Goal: Task Accomplishment & Management: Manage account settings

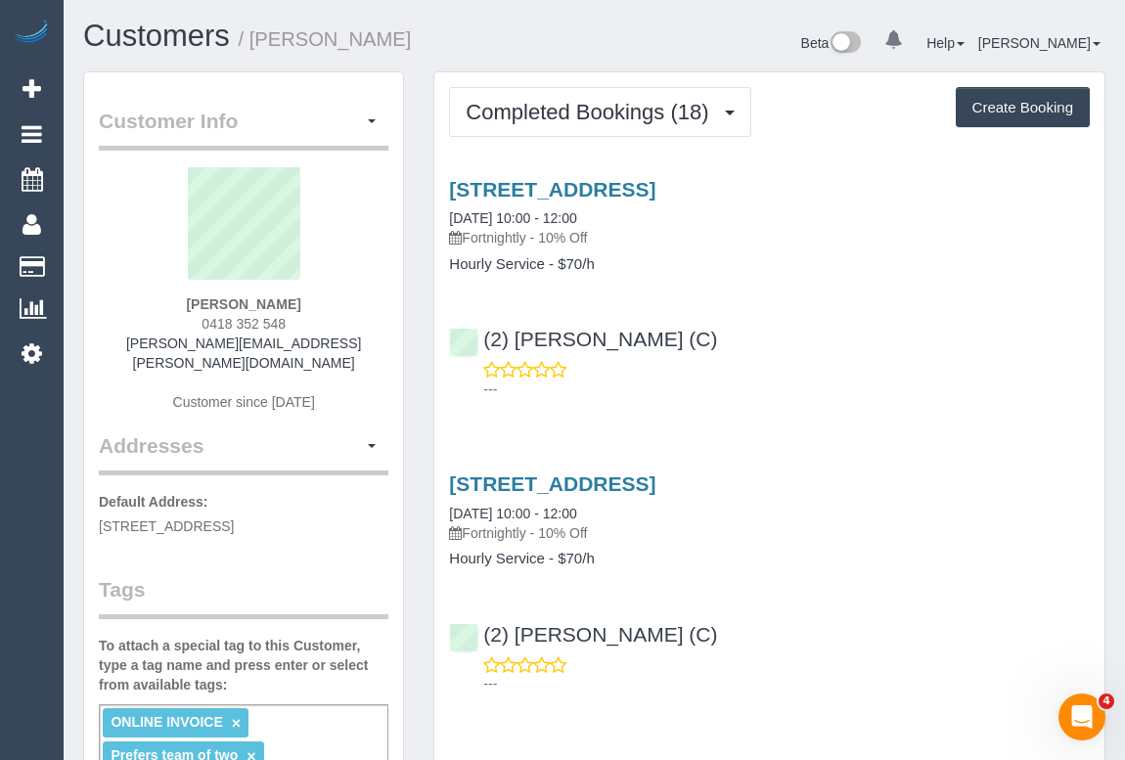
drag, startPoint x: 189, startPoint y: 295, endPoint x: 319, endPoint y: 308, distance: 130.7
click at [319, 308] on div "Tony Willems 0418 352 548 tony.willems@bigpond.com Customer since 2025" at bounding box center [243, 299] width 289 height 264
copy strong "Tony Willems"
click at [609, 185] on link "53 South Road, Brighton, VIC 3186" at bounding box center [552, 189] width 206 height 22
drag, startPoint x: 468, startPoint y: 237, endPoint x: 531, endPoint y: 237, distance: 62.6
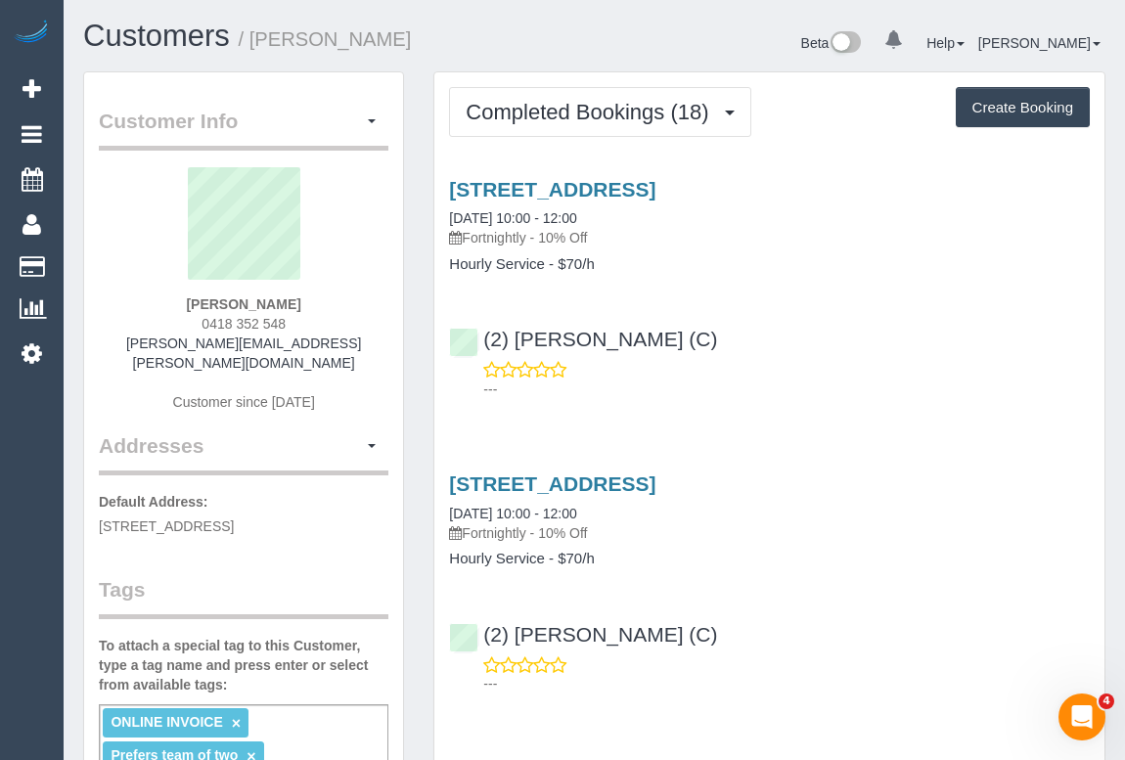
click at [531, 237] on p "Fortnightly - 10% Off" at bounding box center [769, 238] width 641 height 20
copy p "Fortnightly"
drag, startPoint x: 445, startPoint y: 264, endPoint x: 542, endPoint y: 264, distance: 96.8
click at [542, 264] on div "53 South Road, Brighton, VIC 3186 03/10/2025 10:00 - 12:00 Fortnightly - 10% Of…" at bounding box center [769, 225] width 670 height 95
copy h4 "Hourly Service"
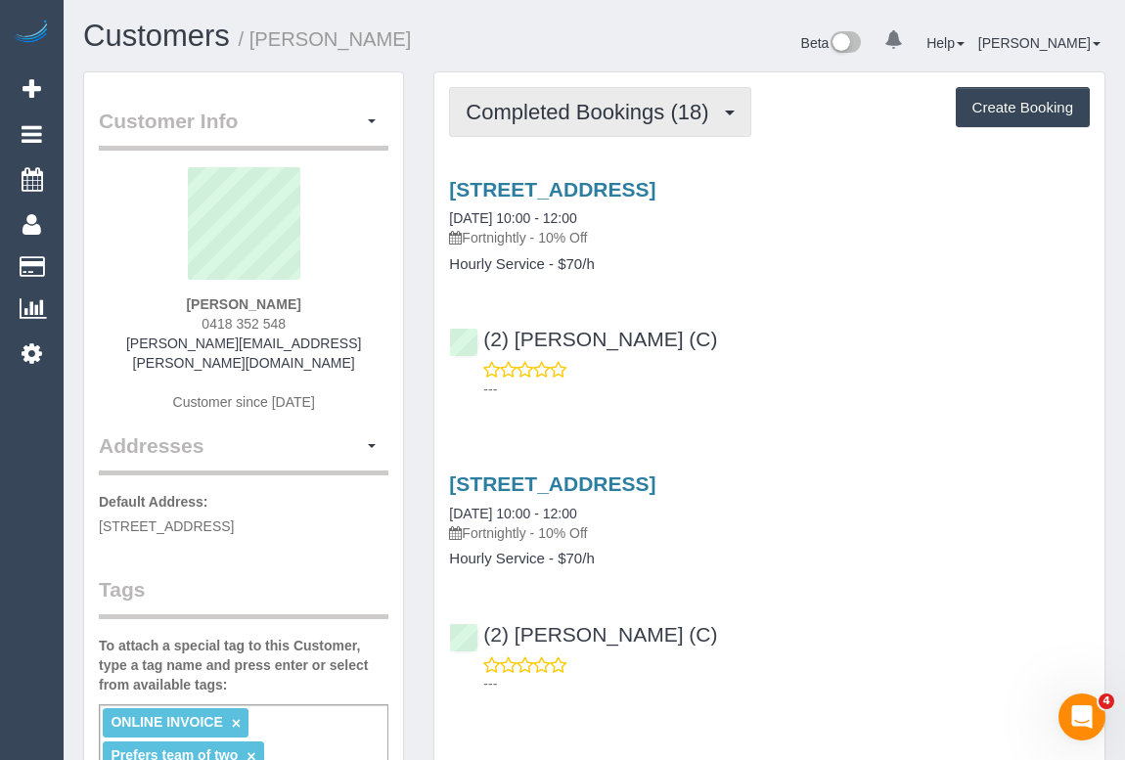
click at [604, 124] on button "Completed Bookings (18)" at bounding box center [599, 112] width 301 height 50
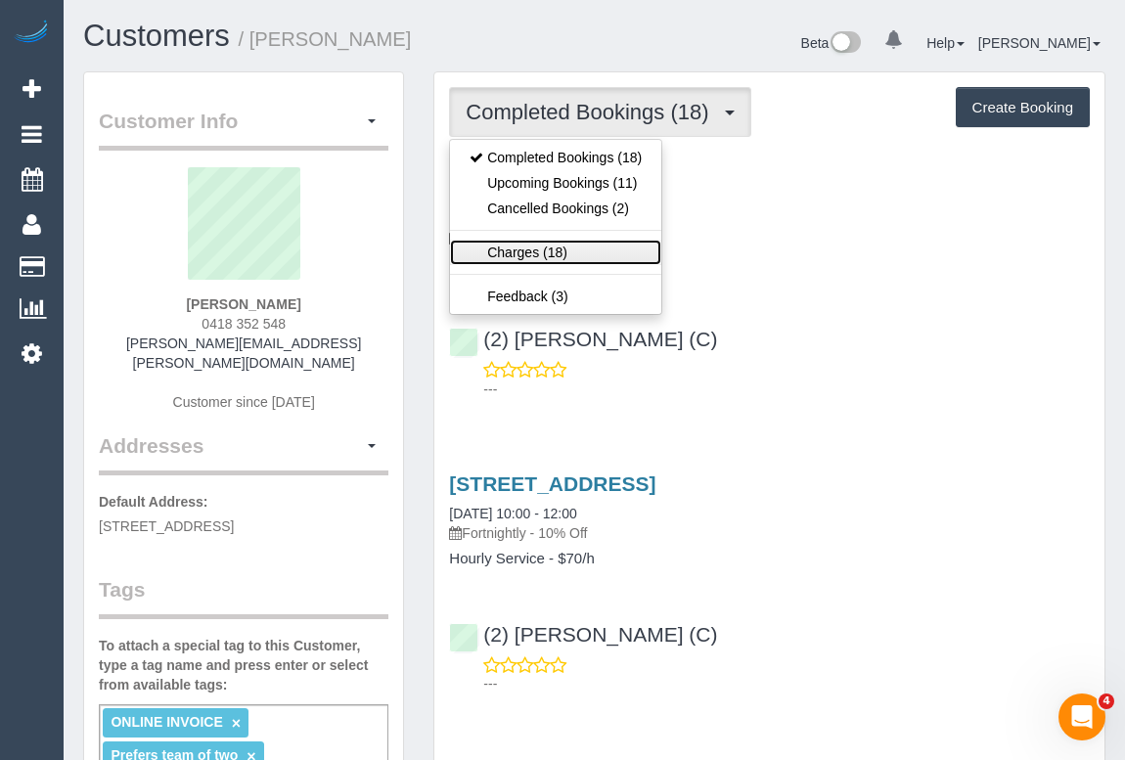
click at [530, 261] on link "Charges (18)" at bounding box center [555, 252] width 211 height 25
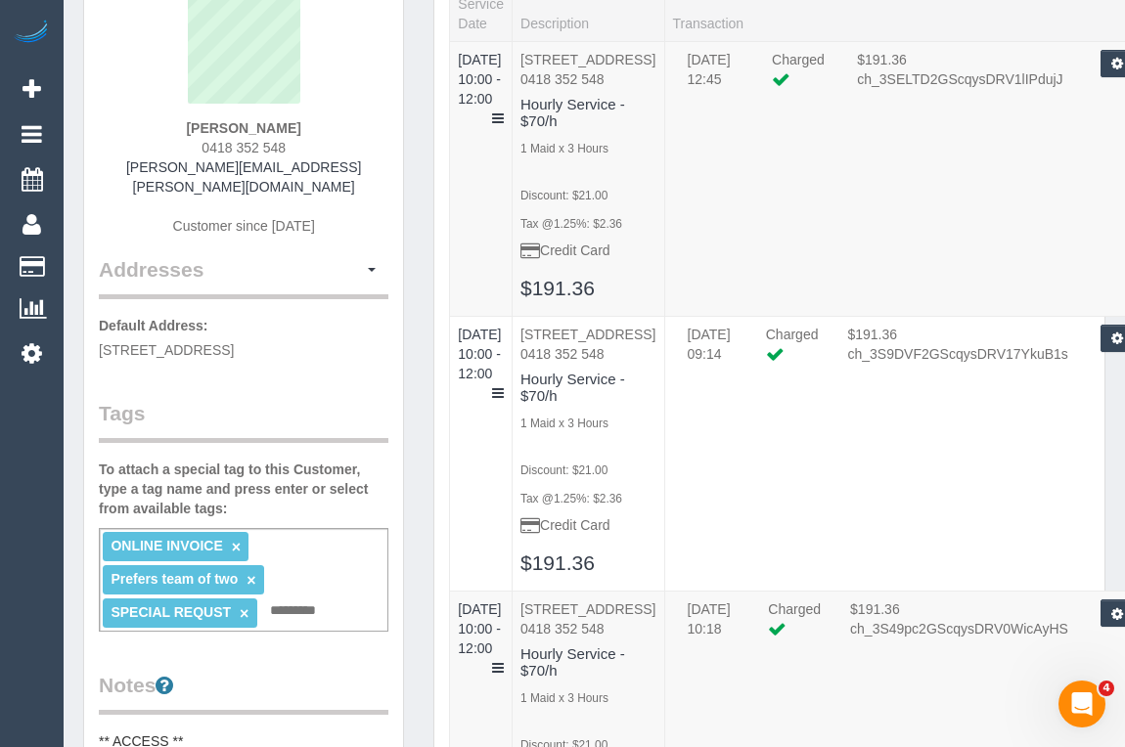
scroll to position [177, 0]
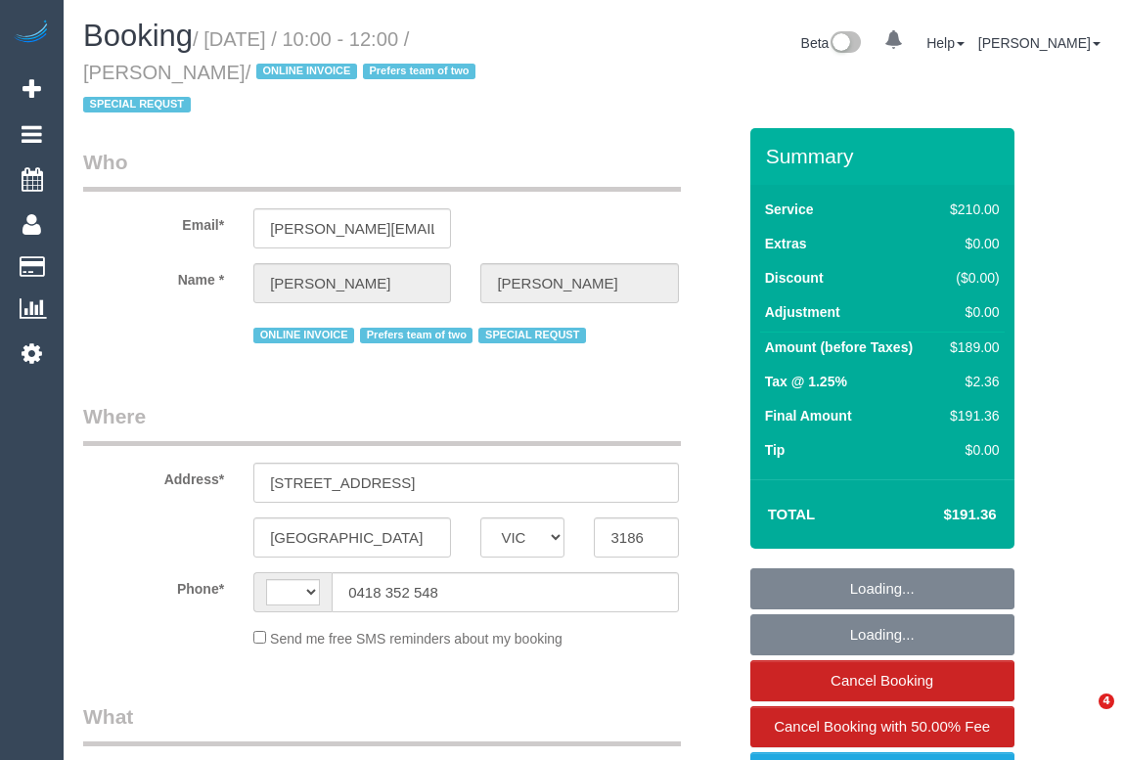
select select "VIC"
select select "object:307"
select select "string:stripe-pm_1QeXPw2GScqysDRVf9lwhELO"
select select "string:AU"
select select "number:30"
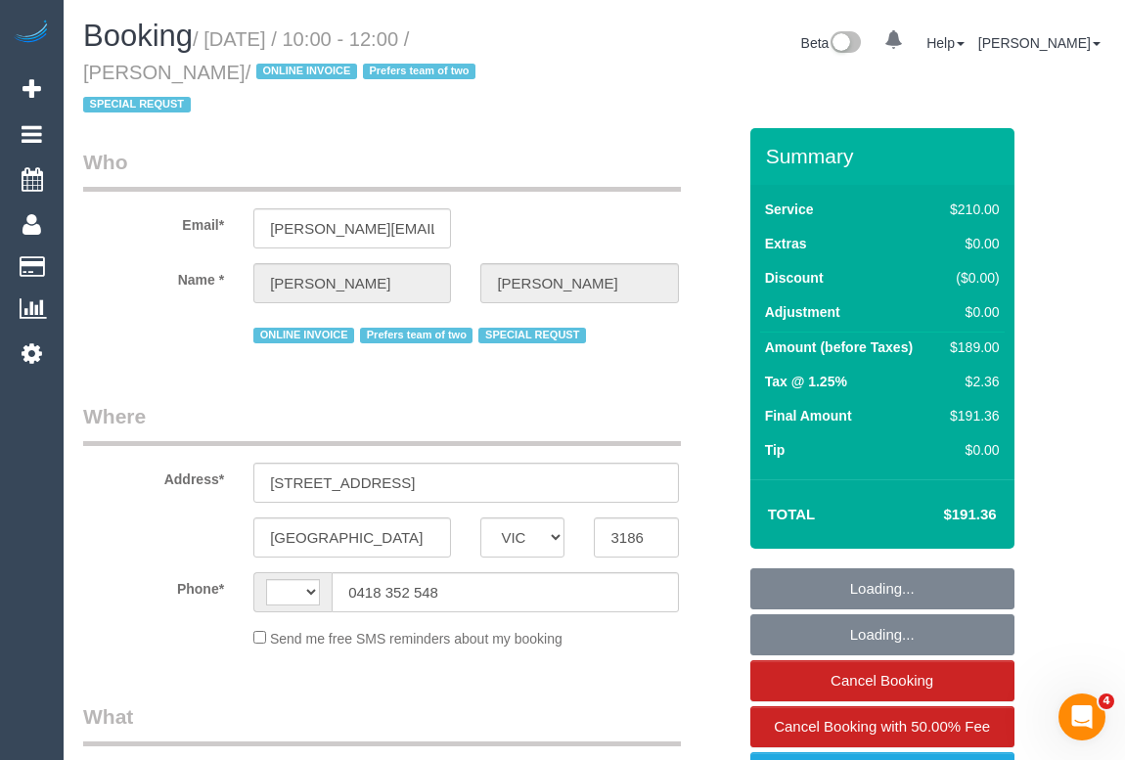
select select "number:14"
select select "number:19"
select select "number:25"
select select "number:35"
select select "number:11"
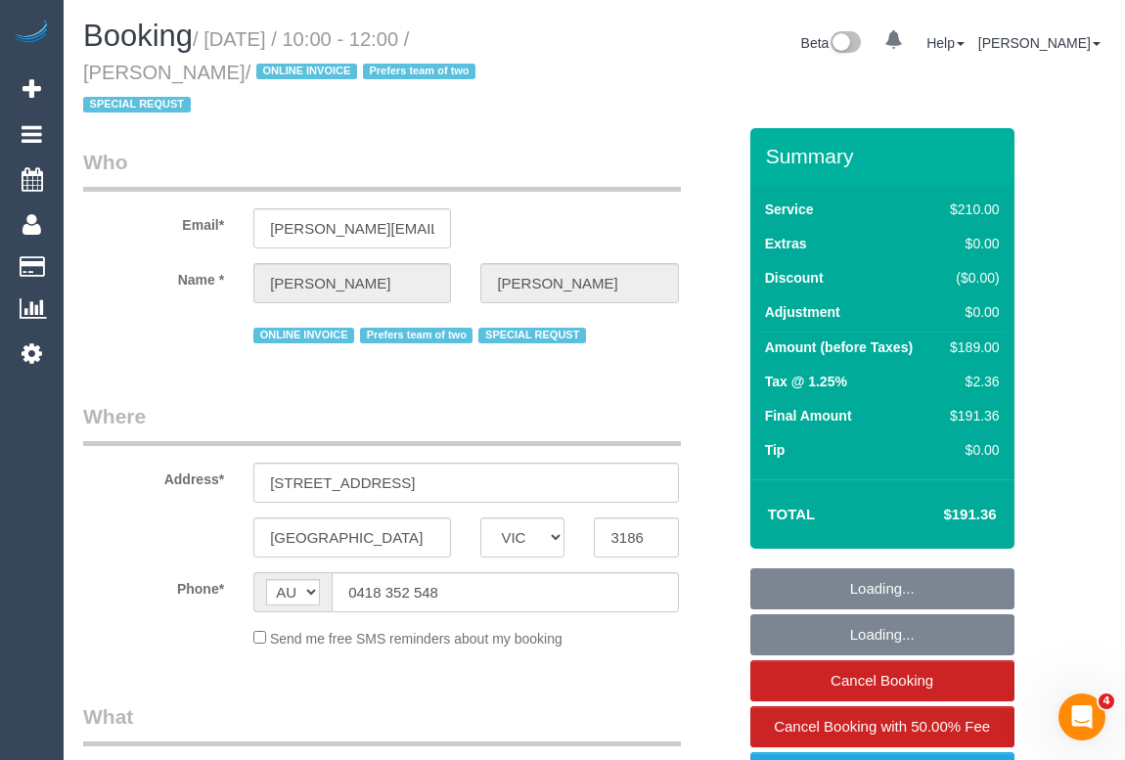
select select "180"
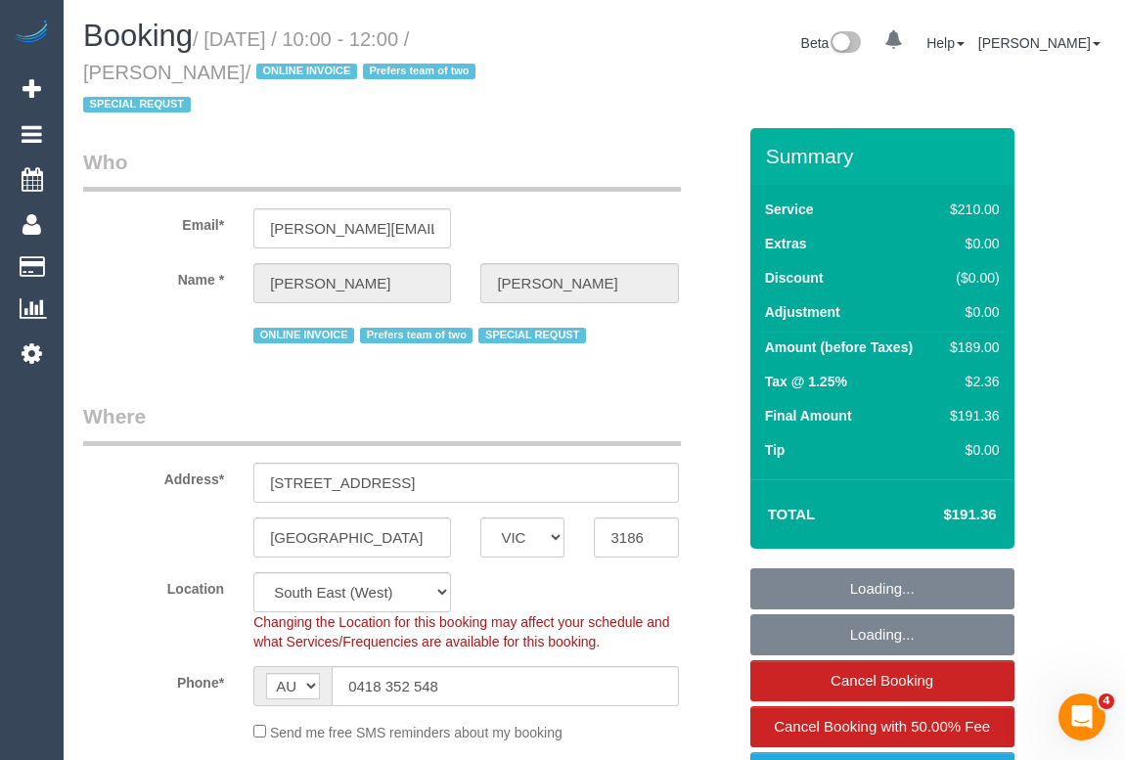
select select "object:1440"
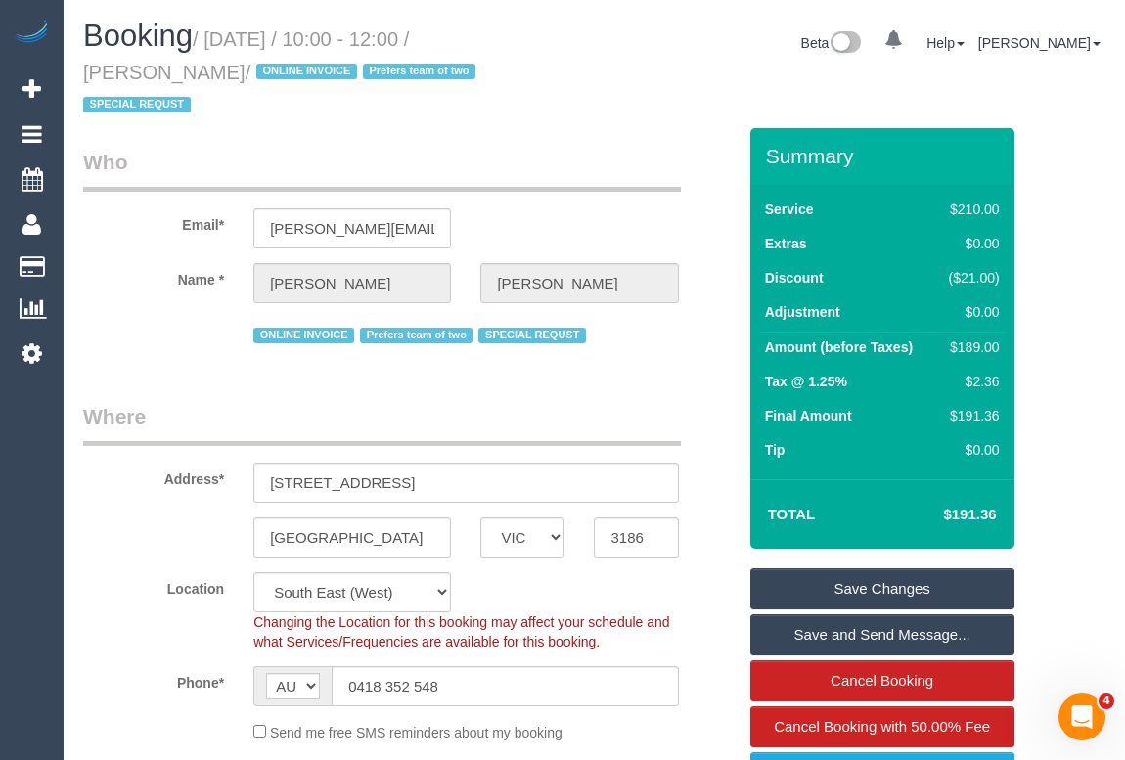
drag, startPoint x: 516, startPoint y: 39, endPoint x: 150, endPoint y: 65, distance: 367.6
click at [150, 65] on small "/ October 03, 2025 / 10:00 - 12:00 / Tony Willems / ONLINE INVOICE Prefers team…" at bounding box center [282, 72] width 398 height 88
copy small "Tony Willems"
drag, startPoint x: 215, startPoint y: 36, endPoint x: 361, endPoint y: 41, distance: 145.8
click at [361, 41] on small "/ October 03, 2025 / 10:00 - 12:00 / Tony Willems / ONLINE INVOICE Prefers team…" at bounding box center [282, 72] width 398 height 88
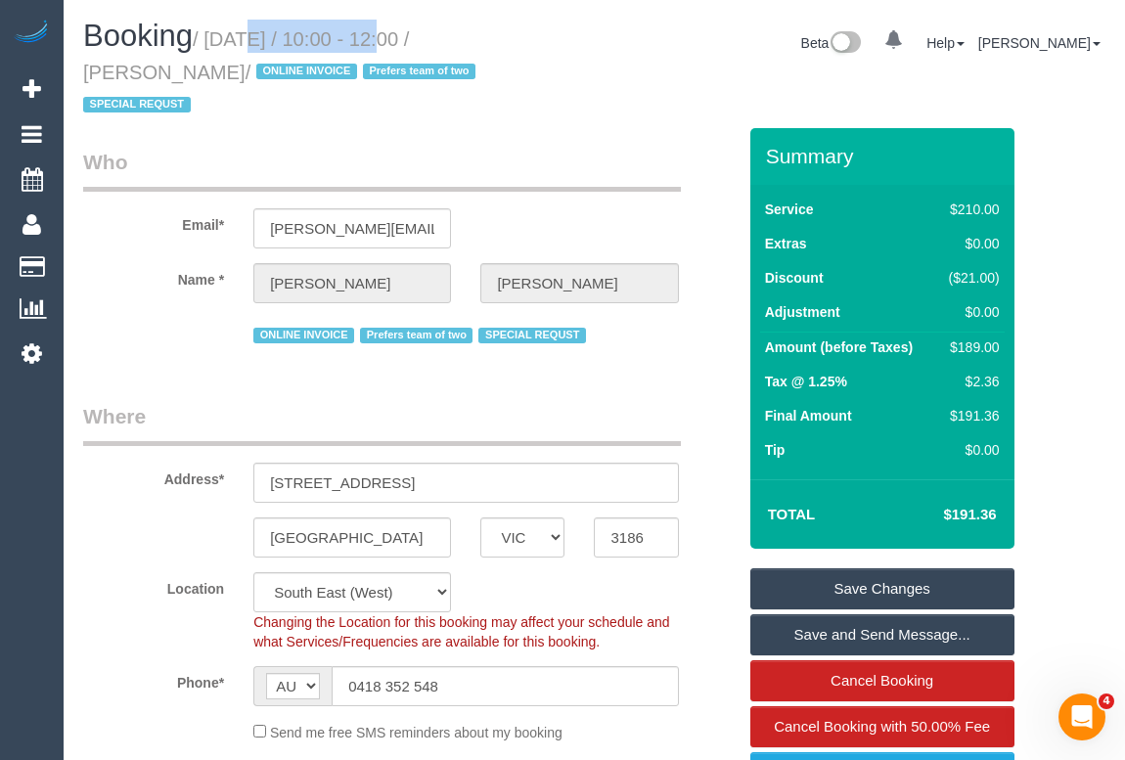
copy small "October 03, 2025"
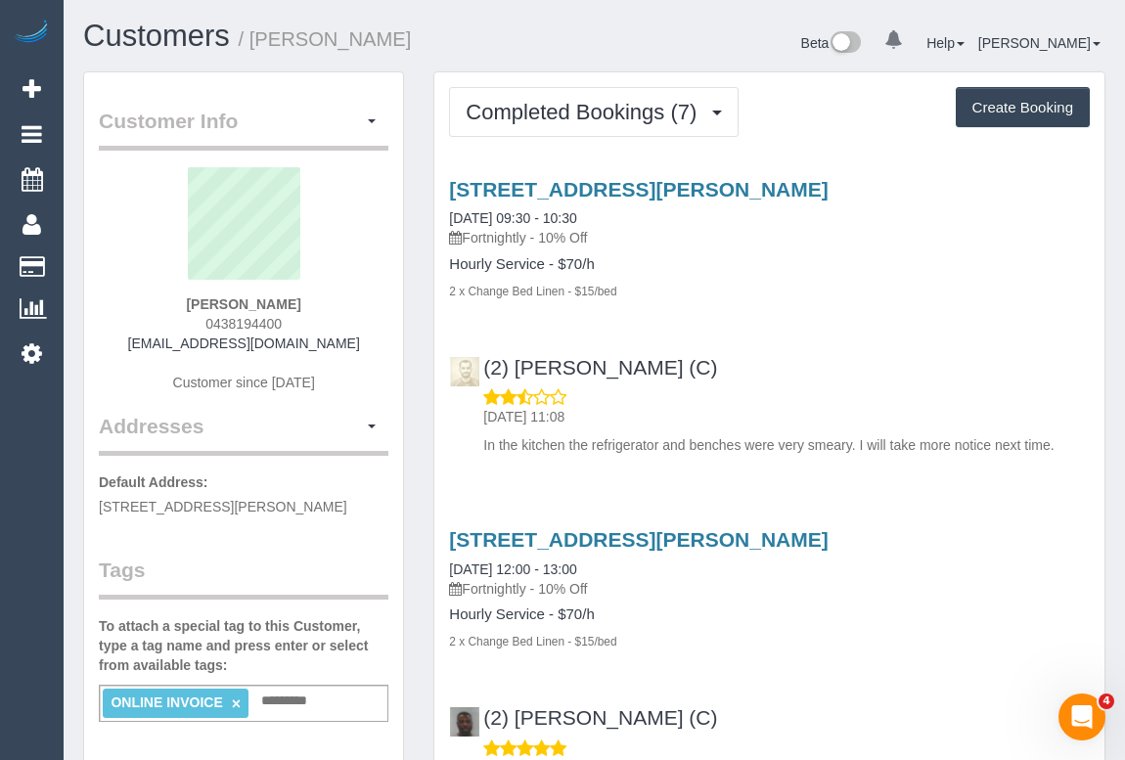
drag, startPoint x: 200, startPoint y: 302, endPoint x: 293, endPoint y: 296, distance: 94.1
click at [293, 296] on div "Jan Baker 0438194400 stujanb@bigpond.net.au Customer since 2025" at bounding box center [243, 289] width 289 height 244
copy strong "Jan Baker"
drag, startPoint x: 470, startPoint y: 237, endPoint x: 535, endPoint y: 235, distance: 64.6
click at [535, 235] on p "Fortnightly - 10% Off" at bounding box center [769, 238] width 641 height 20
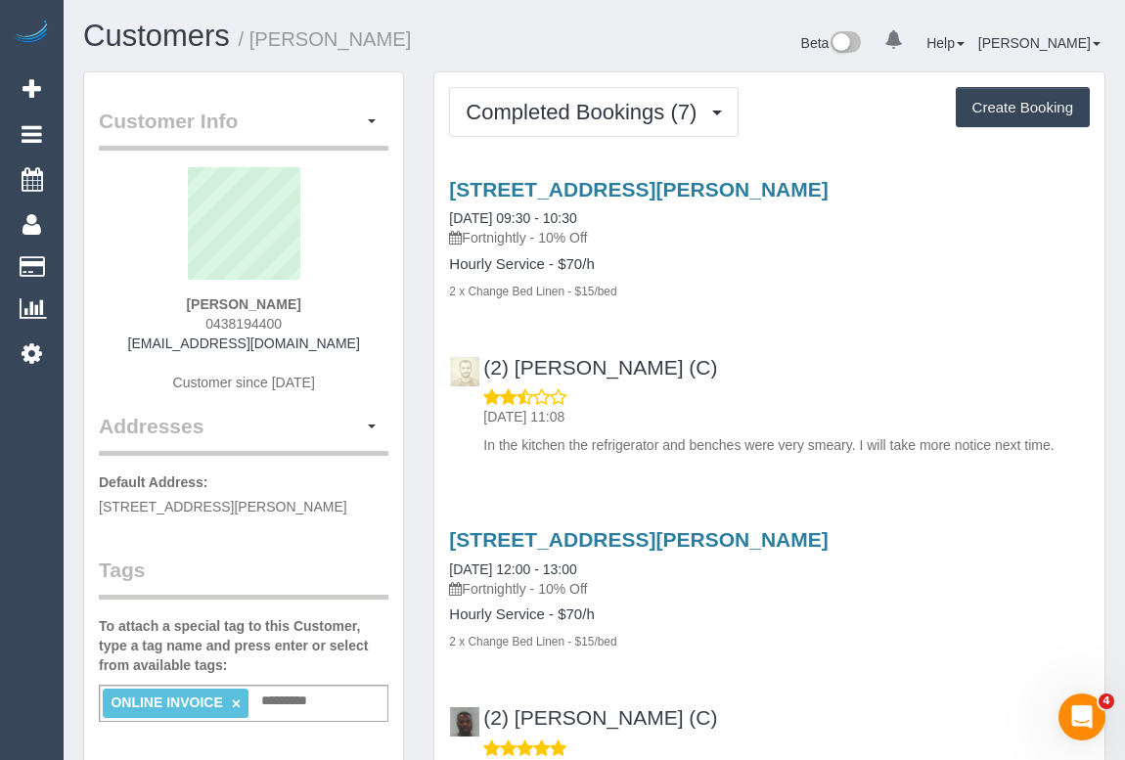
copy p "Fortnightly"
drag, startPoint x: 452, startPoint y: 264, endPoint x: 541, endPoint y: 262, distance: 89.0
click at [541, 262] on h4 "Hourly Service - $70/h" at bounding box center [769, 264] width 641 height 17
copy h4 "Hourly Service"
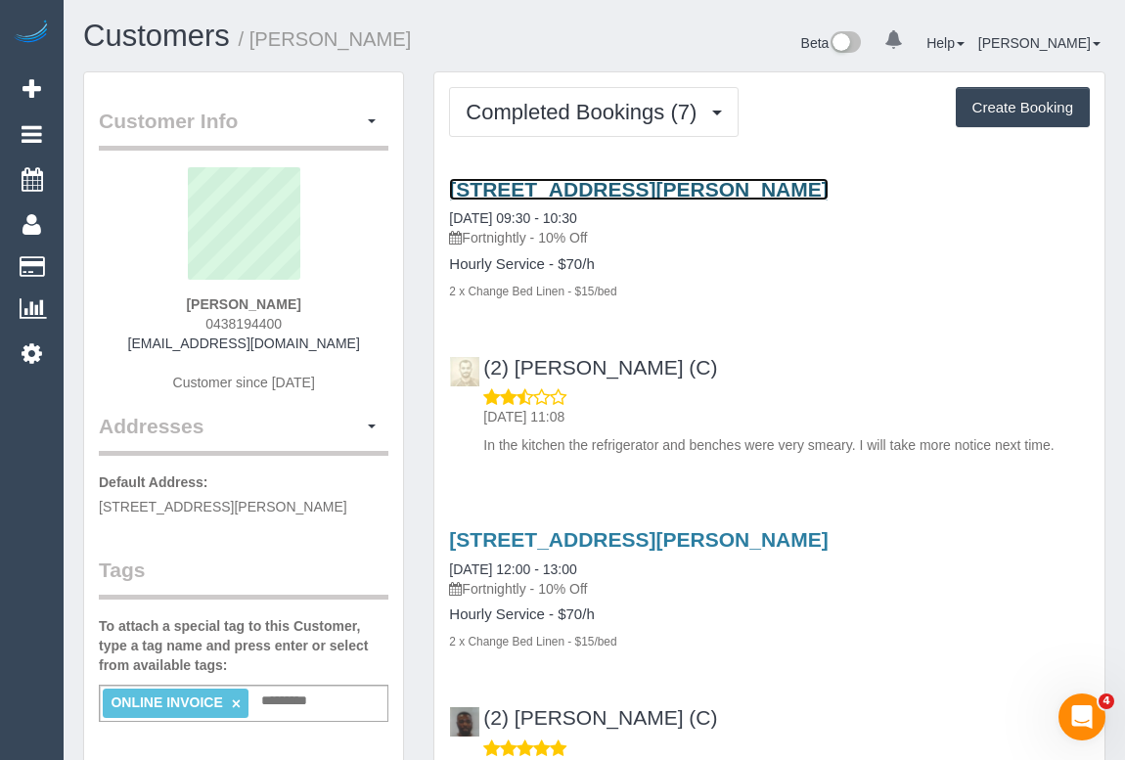
click at [569, 185] on link "29 Almorah Street, Doreen, VIC 3754" at bounding box center [638, 189] width 378 height 22
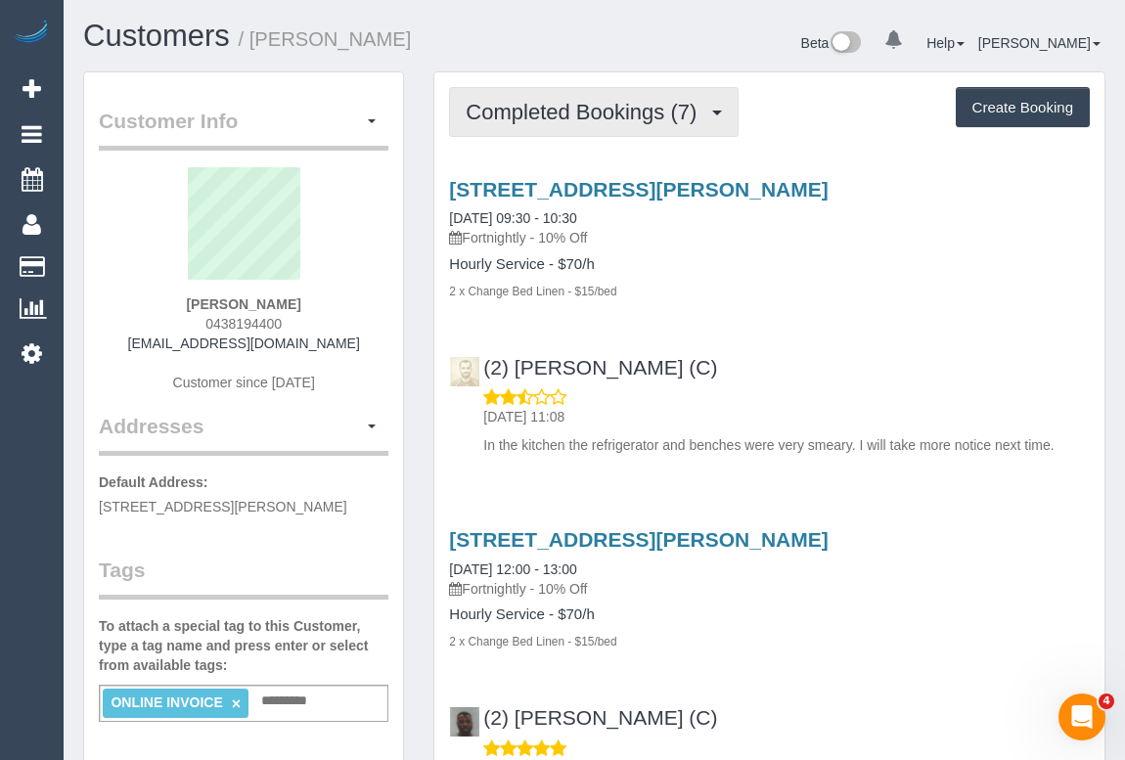
click at [546, 120] on span "Completed Bookings (7)" at bounding box center [586, 112] width 241 height 24
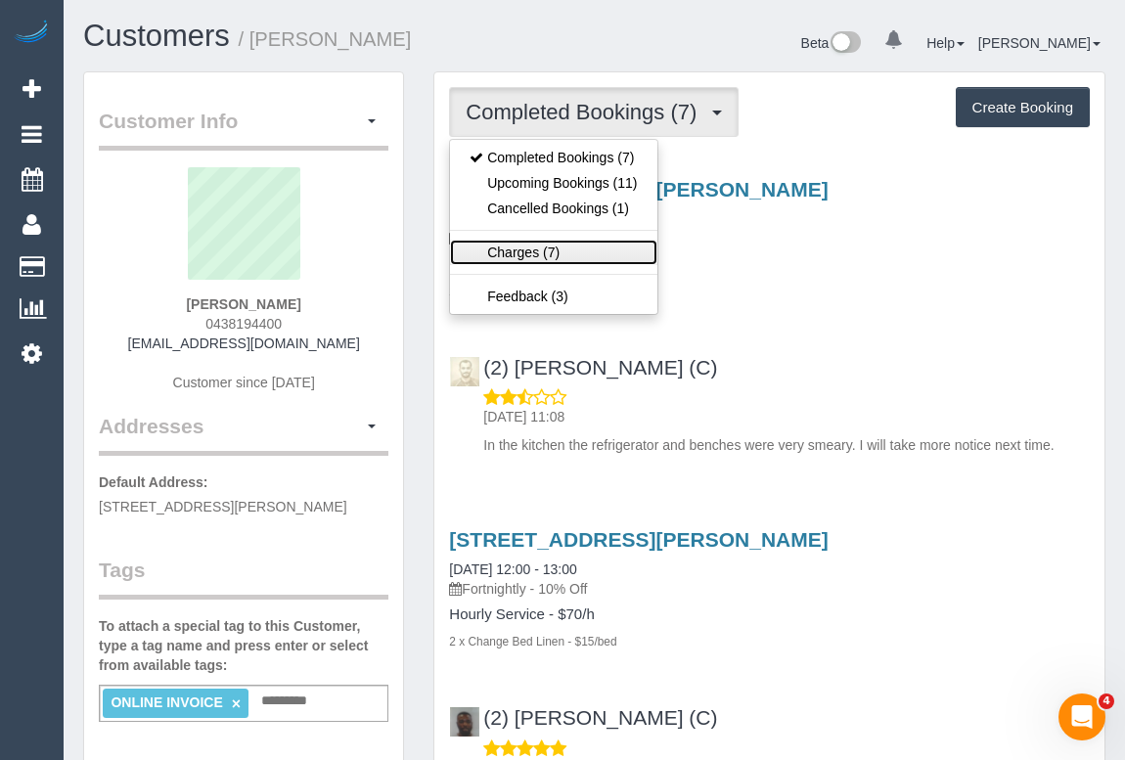
click at [530, 248] on link "Charges (7)" at bounding box center [553, 252] width 206 height 25
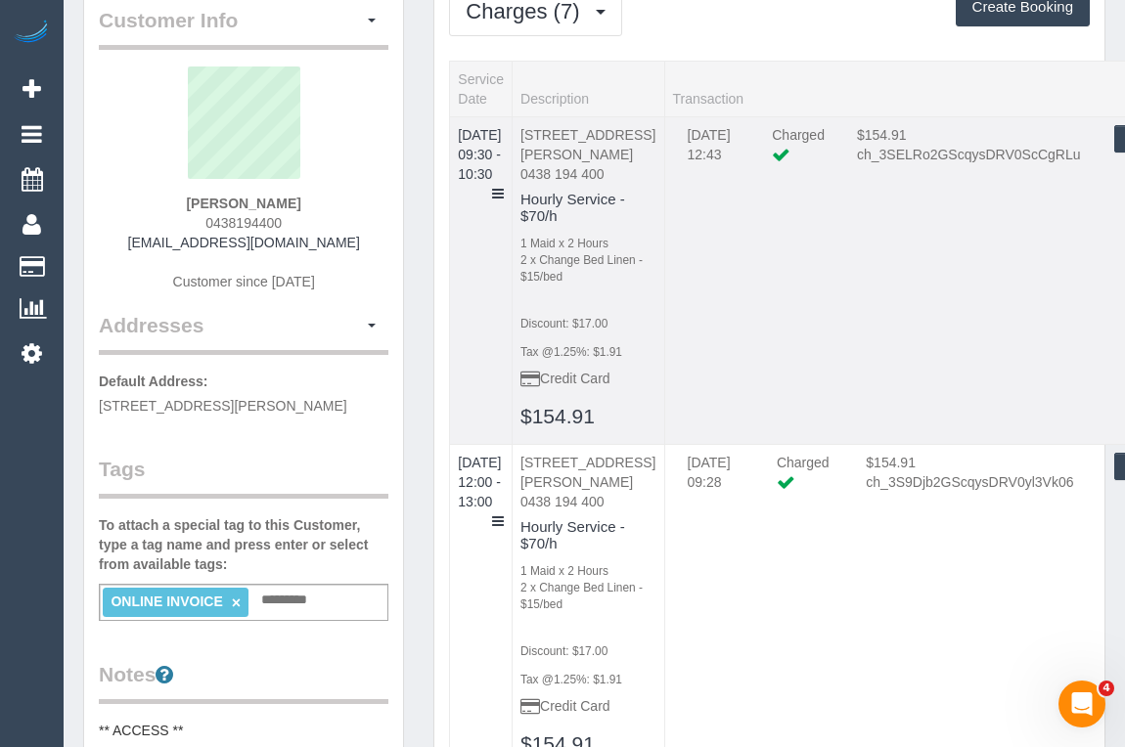
scroll to position [177, 0]
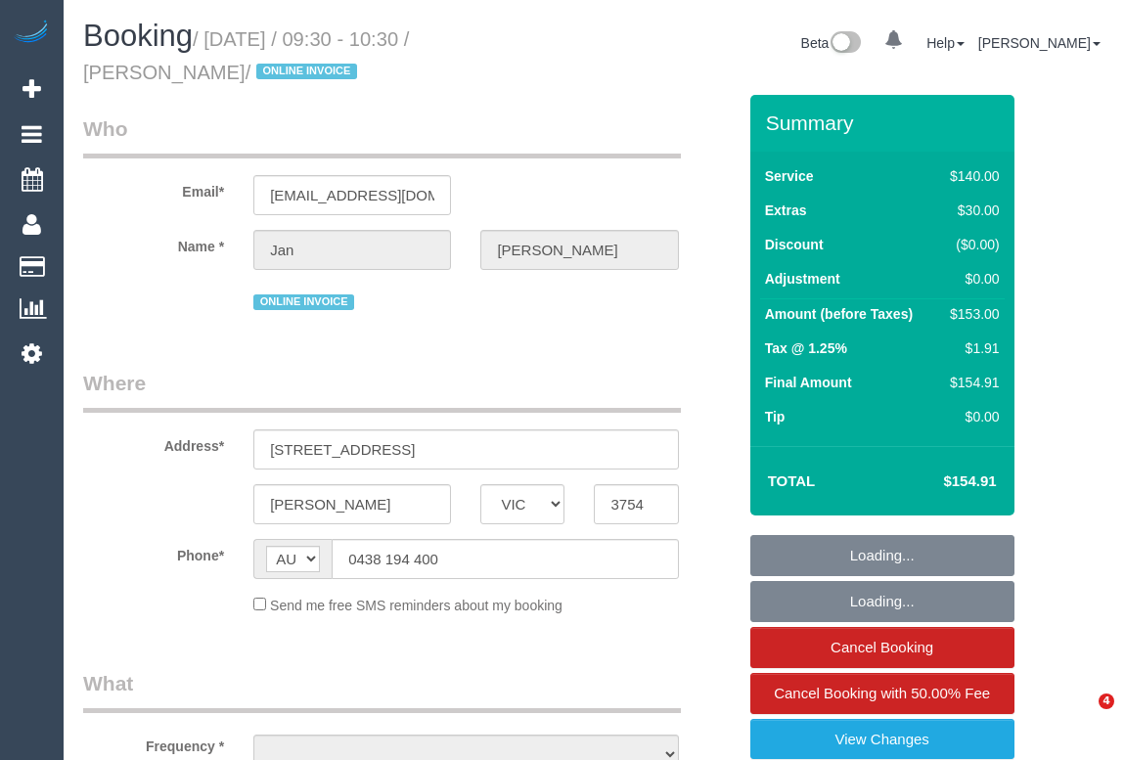
select select "VIC"
select select "object:546"
select select "string:stripe-pm_1ReTGj2GScqysDRV4UfZI03s"
select select "number:28"
select select "number:14"
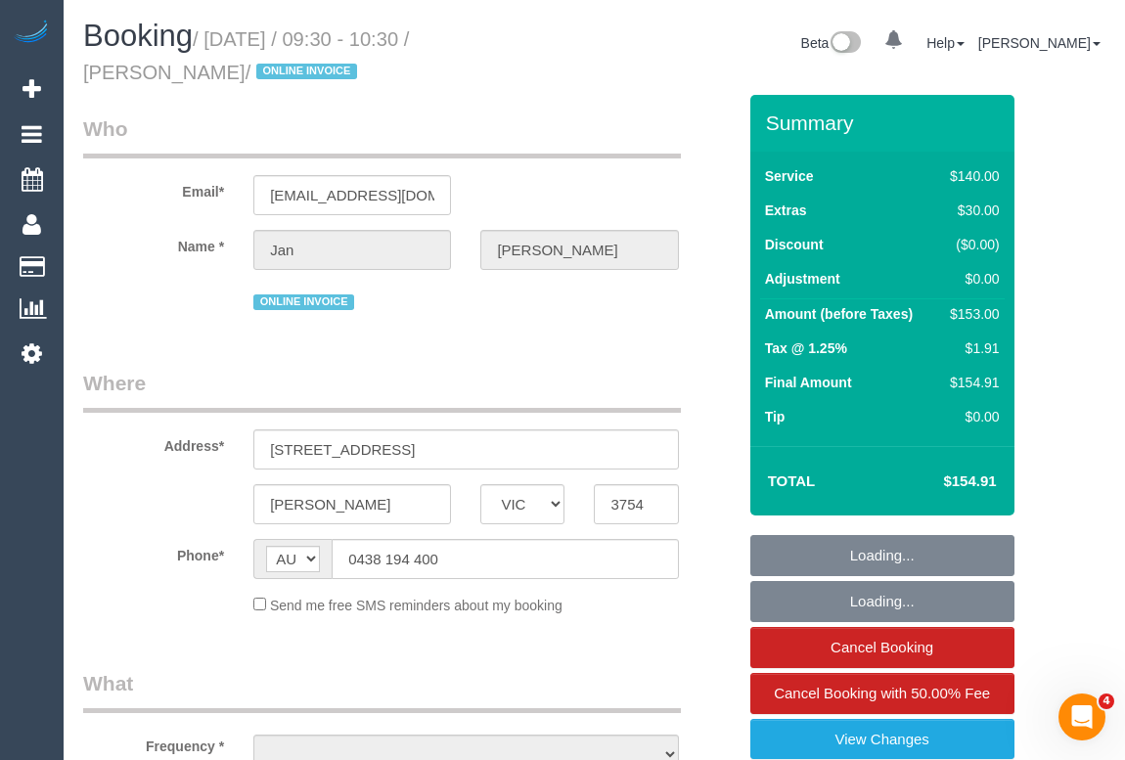
select select "number:18"
select select "number:24"
select select "number:34"
select select "number:12"
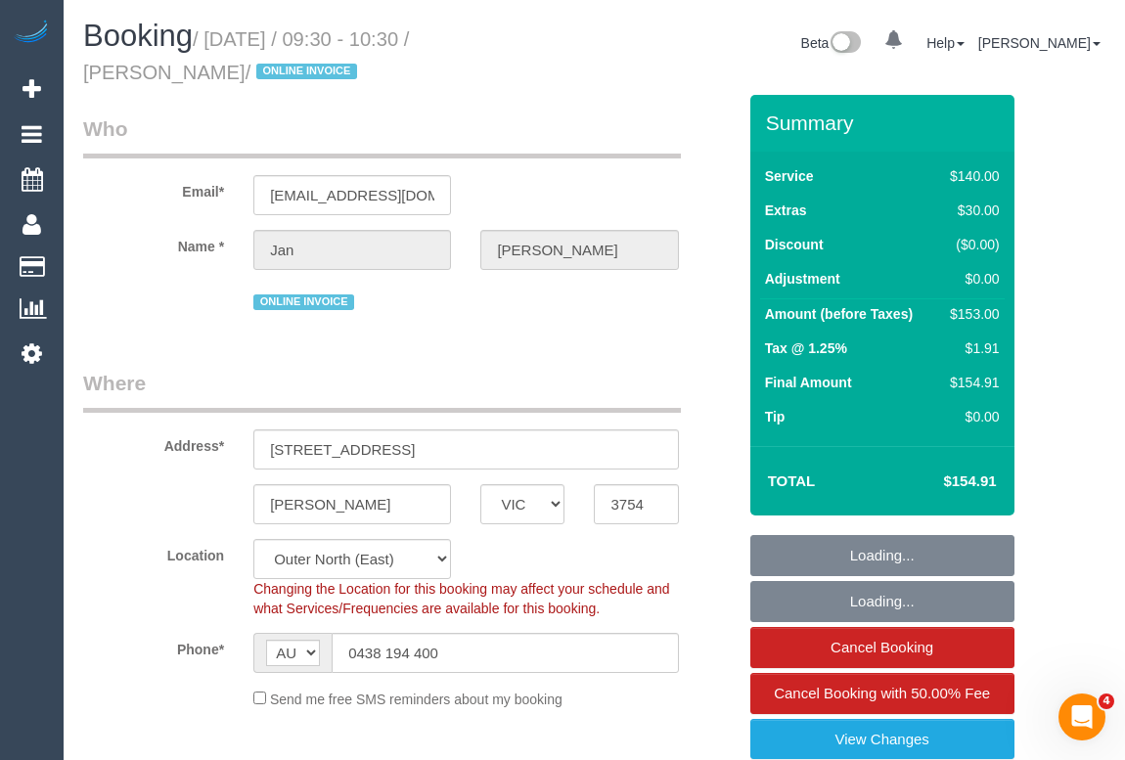
select select "object:699"
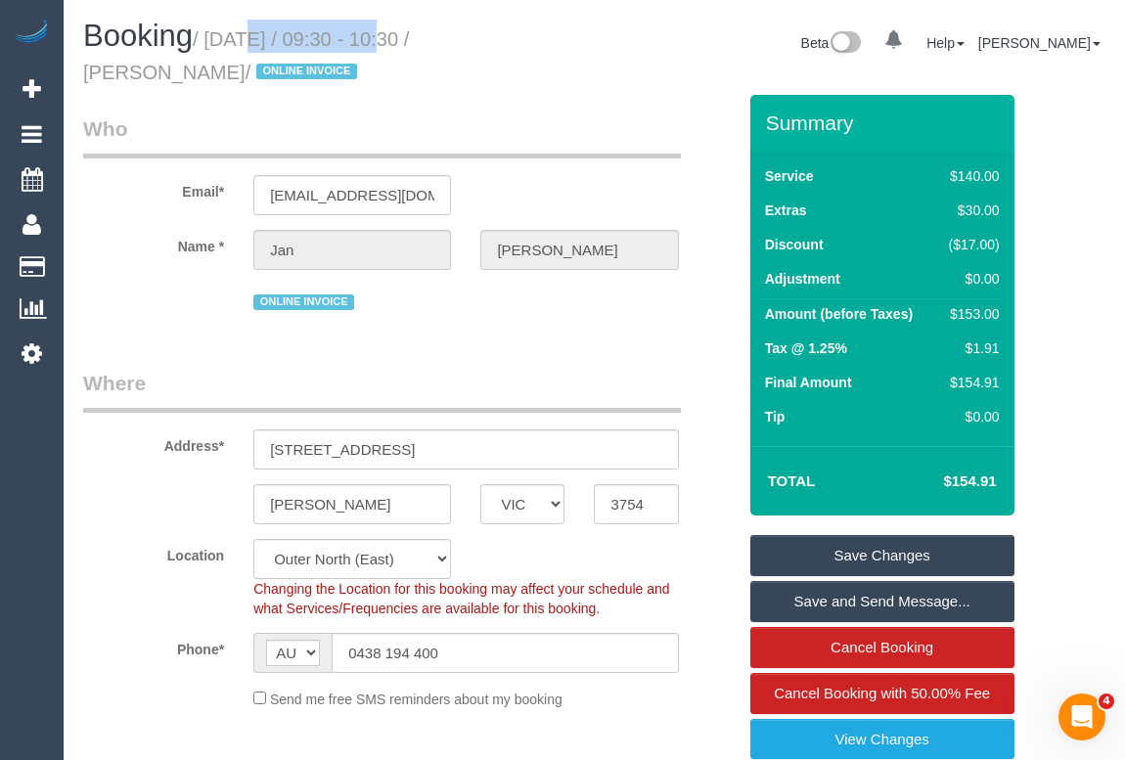
drag, startPoint x: 210, startPoint y: 43, endPoint x: 359, endPoint y: 41, distance: 148.7
click at [359, 41] on small "/ October 03, 2025 / 09:30 - 10:30 / Jan Baker / ONLINE INVOICE" at bounding box center [246, 55] width 326 height 55
copy small "[DATE]"
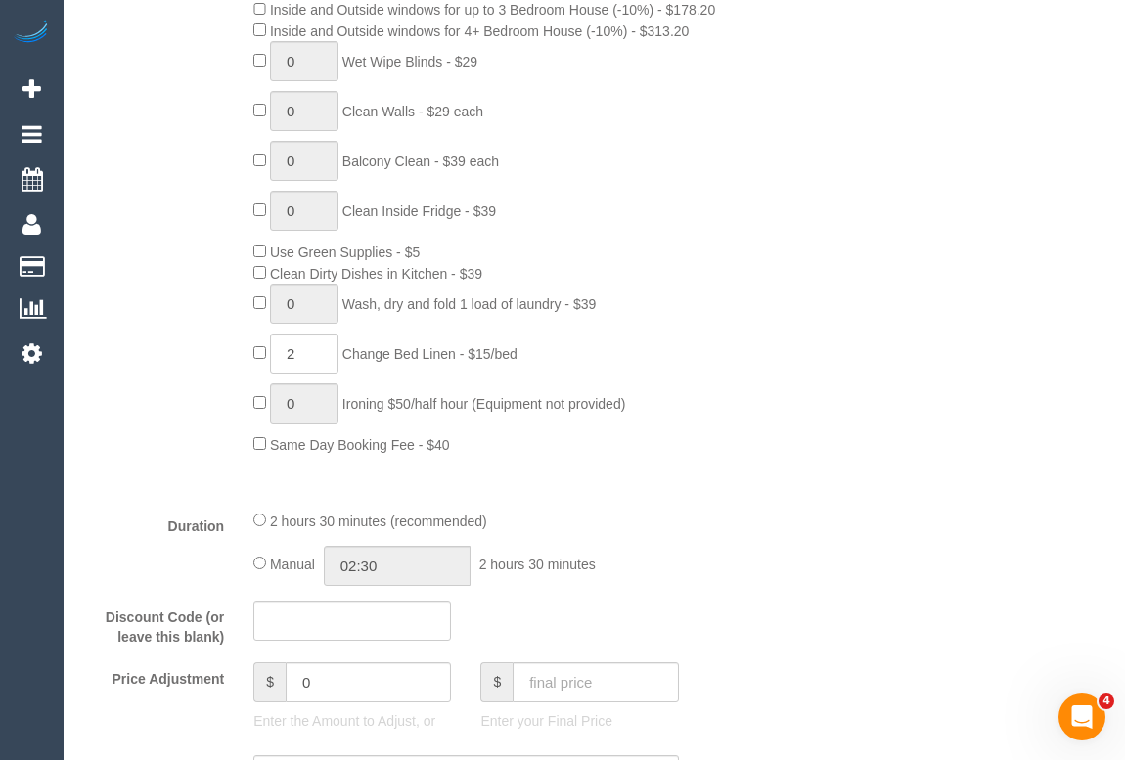
scroll to position [1244, 0]
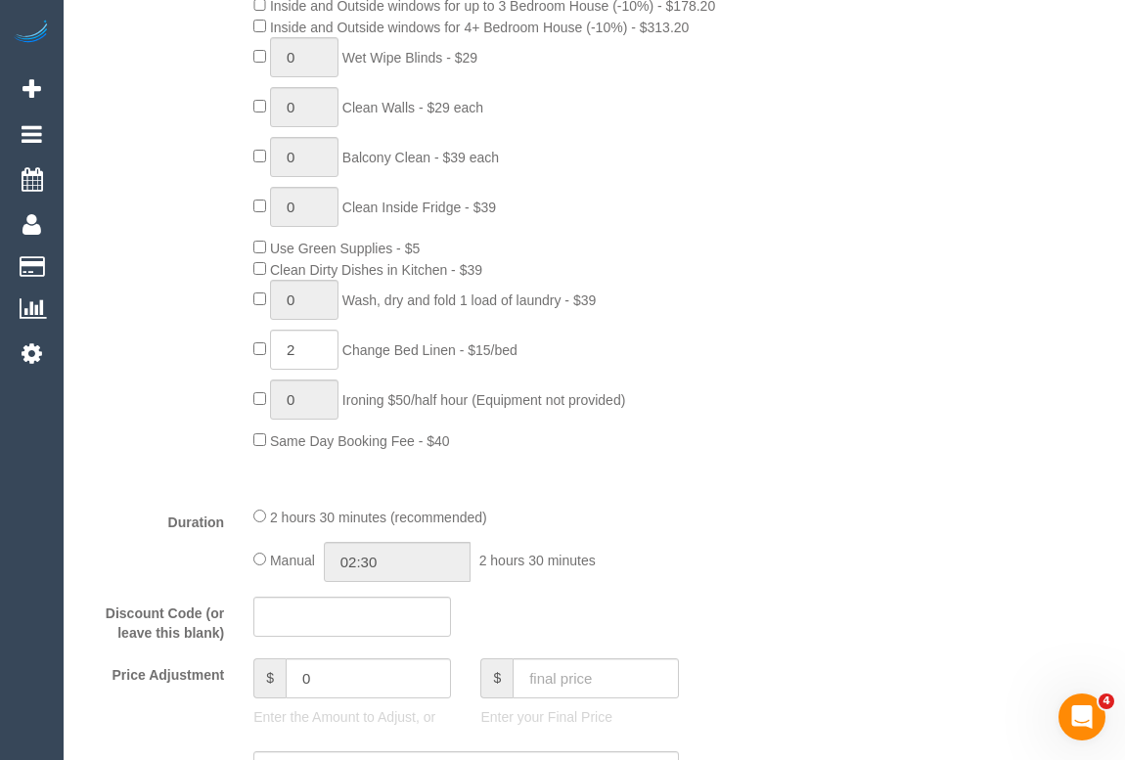
drag, startPoint x: 351, startPoint y: 352, endPoint x: 461, endPoint y: 352, distance: 109.5
click at [461, 352] on span "Change Bed Linen - $15/bed" at bounding box center [429, 350] width 175 height 16
copy span "Change Bed Linen"
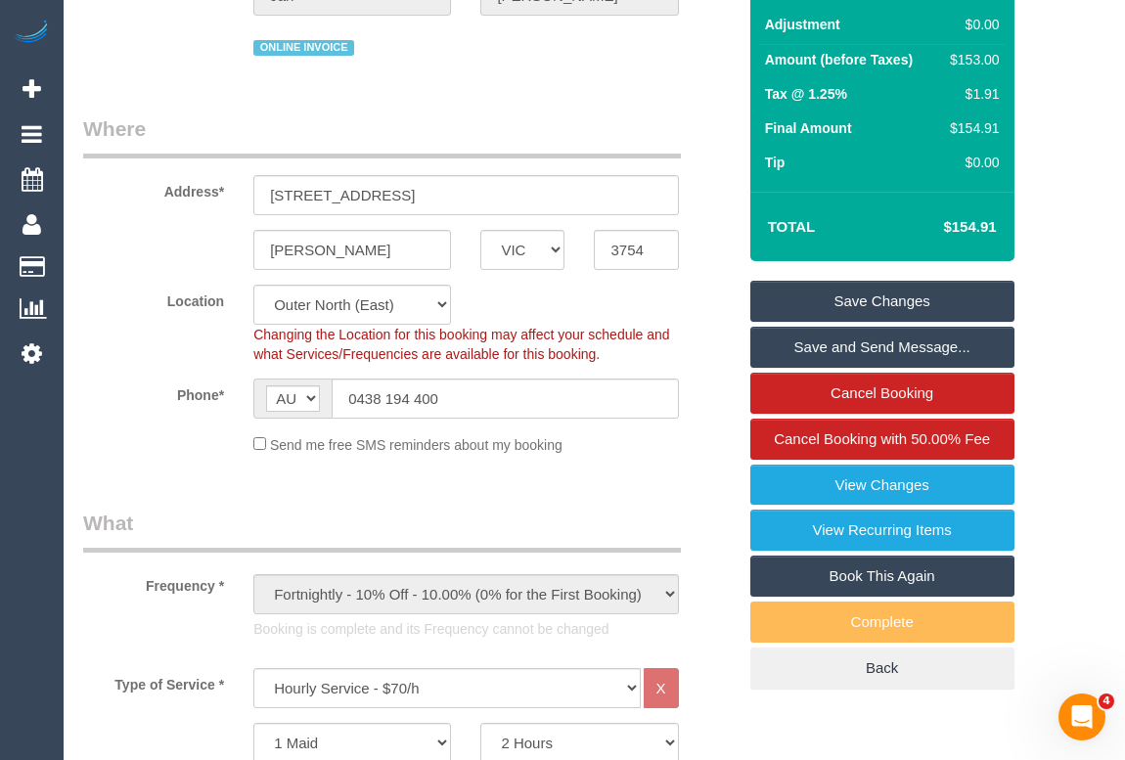
scroll to position [88, 0]
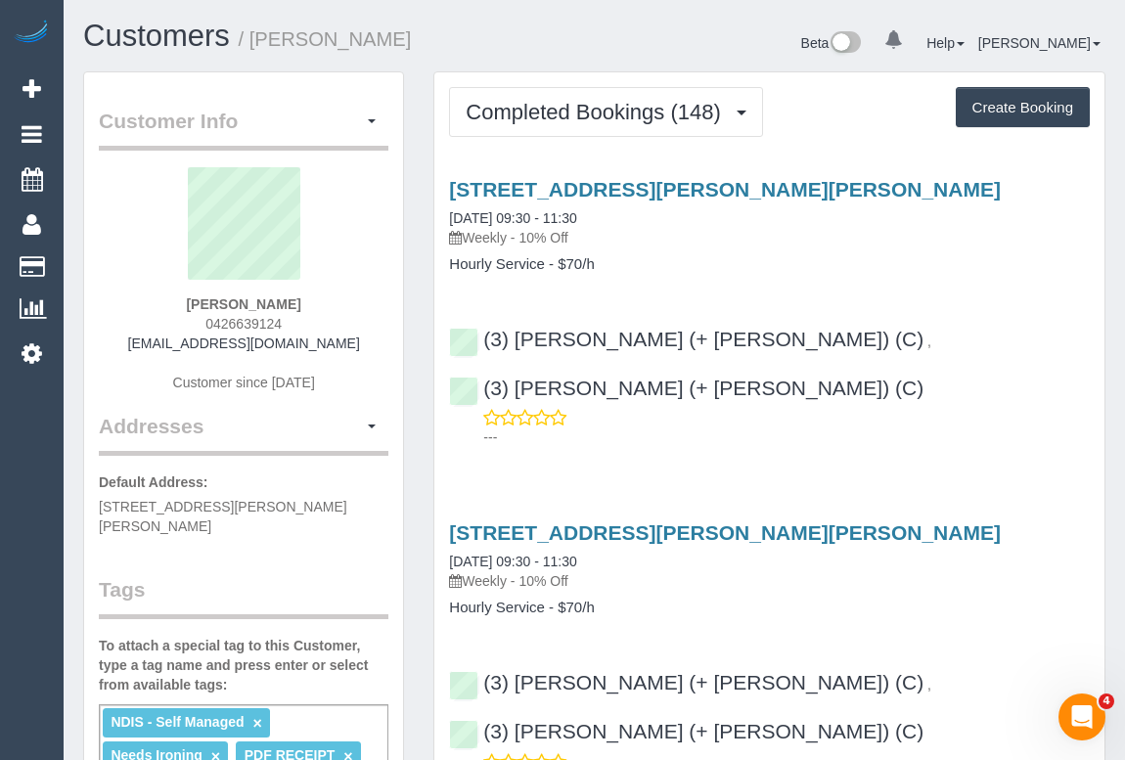
drag, startPoint x: 474, startPoint y: 233, endPoint x: 512, endPoint y: 236, distance: 38.3
click at [512, 236] on p "Weekly - 10% Off" at bounding box center [769, 238] width 641 height 20
copy p "Weekly"
drag, startPoint x: 450, startPoint y: 261, endPoint x: 546, endPoint y: 265, distance: 95.9
click at [546, 265] on h4 "Hourly Service - $70/h" at bounding box center [769, 264] width 641 height 17
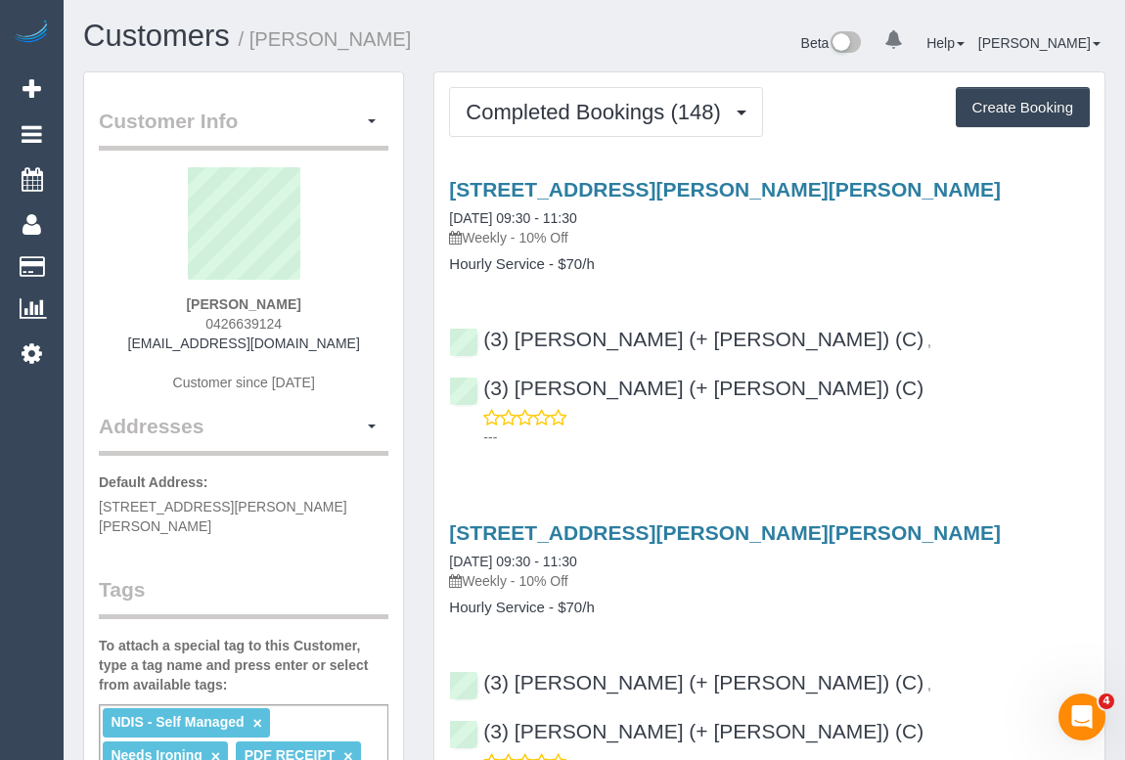
copy h4 "Hourly Service"
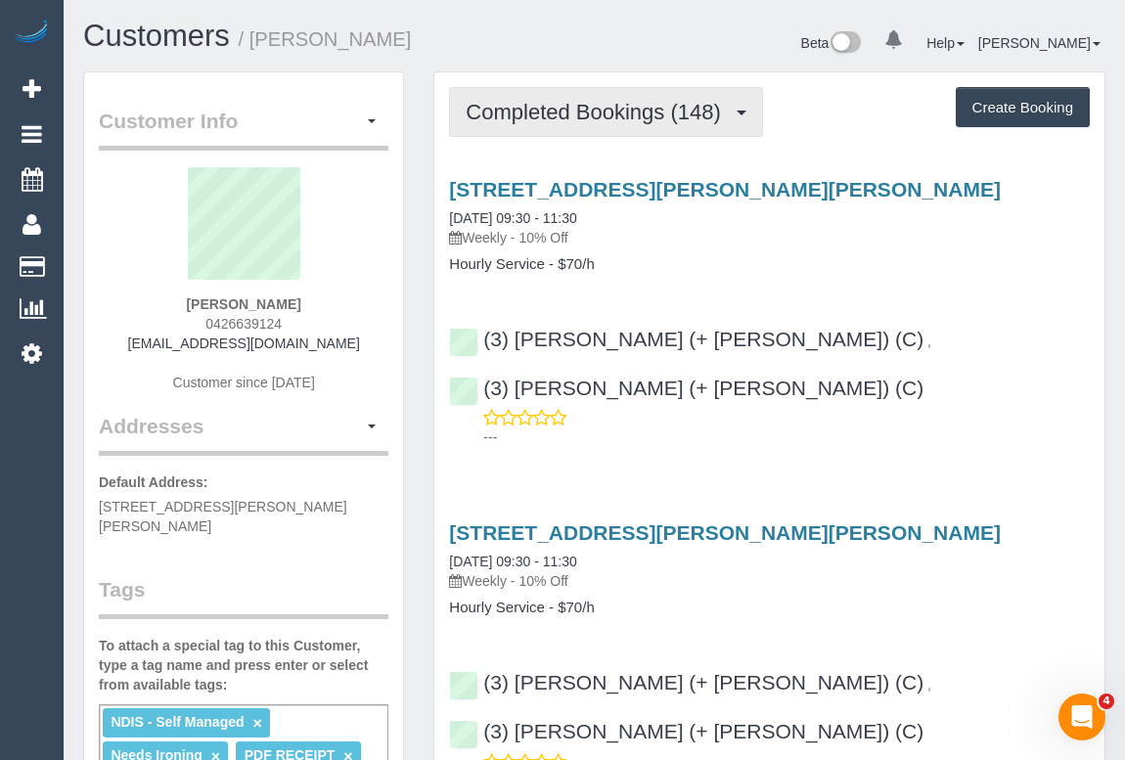
click at [630, 110] on span "Completed Bookings (148)" at bounding box center [598, 112] width 264 height 24
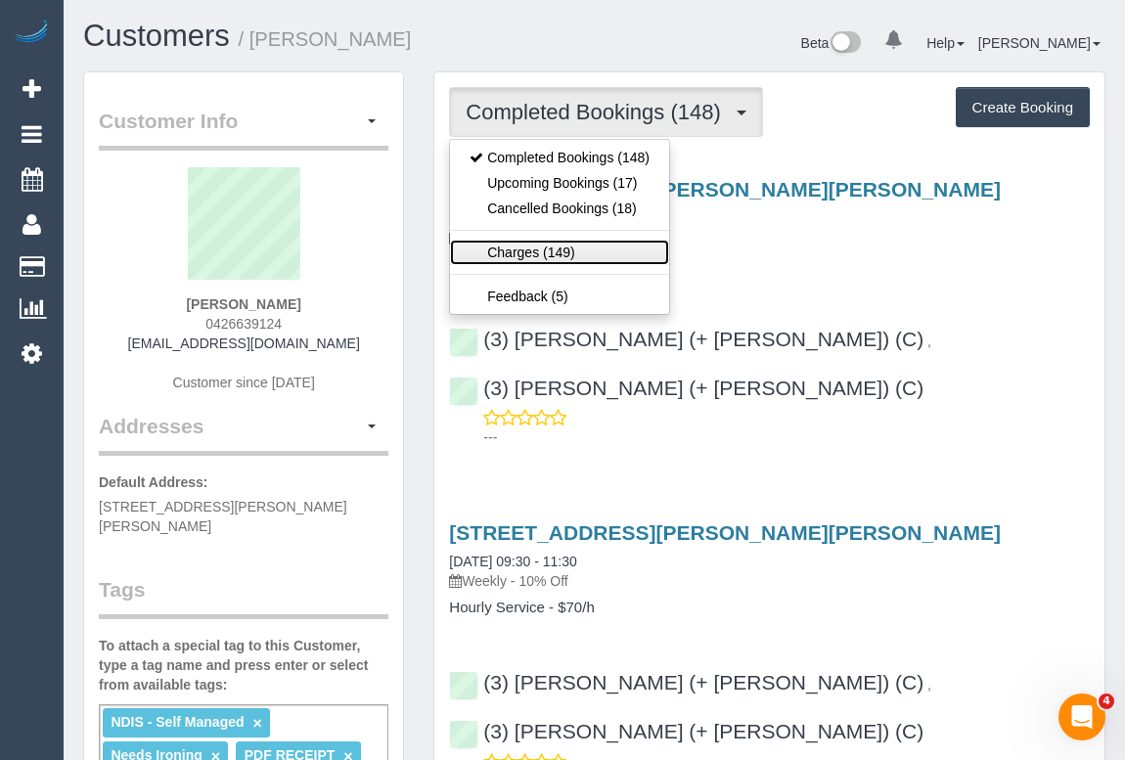
click at [555, 249] on link "Charges (149)" at bounding box center [559, 252] width 219 height 25
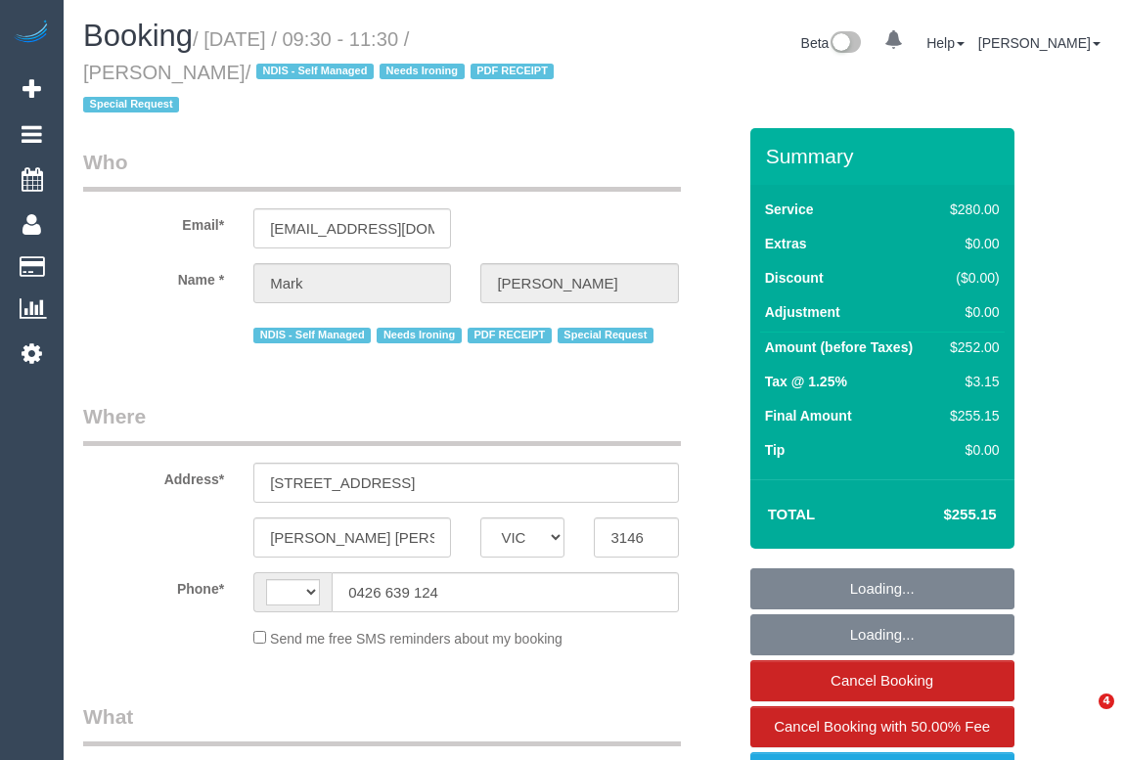
select select "VIC"
select select "string:AU"
select select "string:stripe-pm_1MF9LR2GScqysDRVNAaKuFlm"
select select "number:28"
select select "number:14"
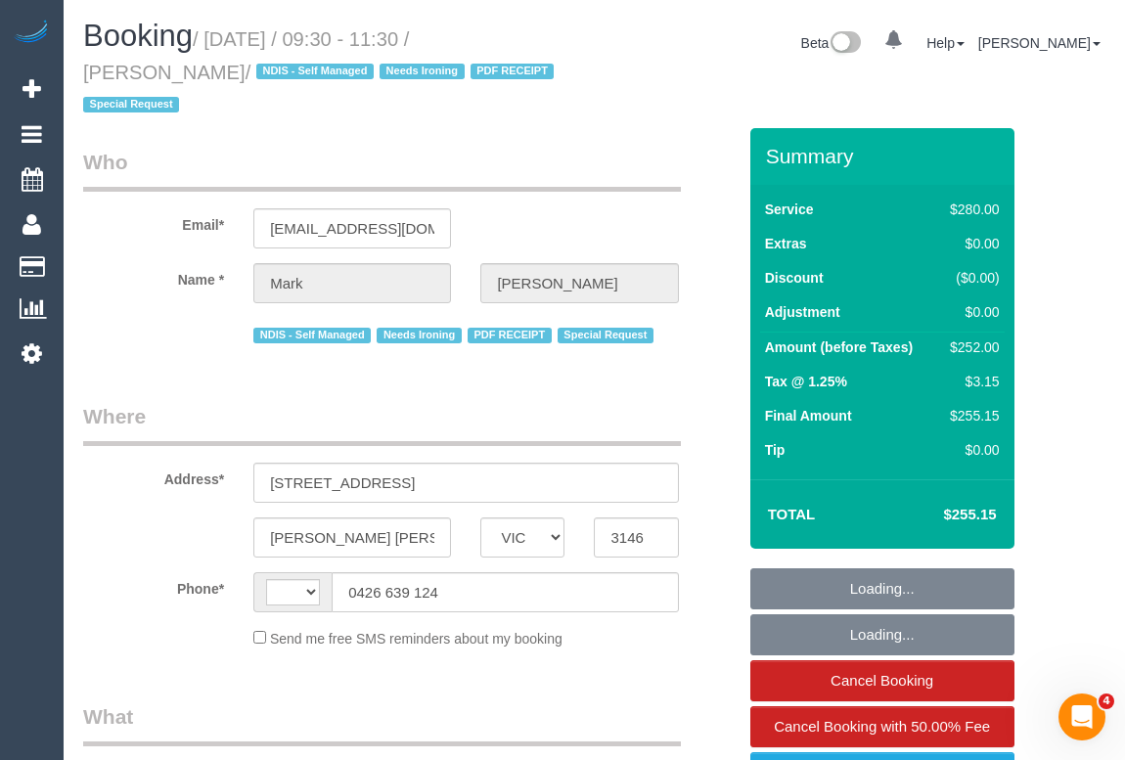
select select "number:19"
select select "number:25"
select select "number:34"
select select "number:13"
select select "240"
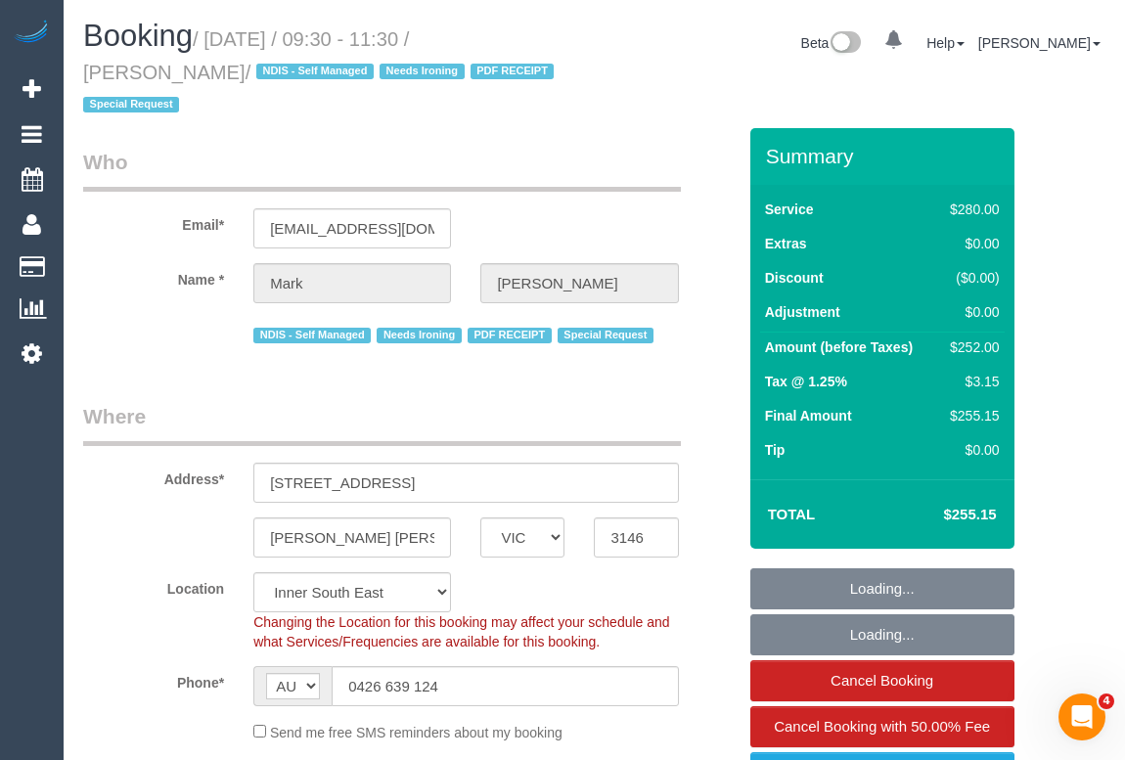
select select "object:1517"
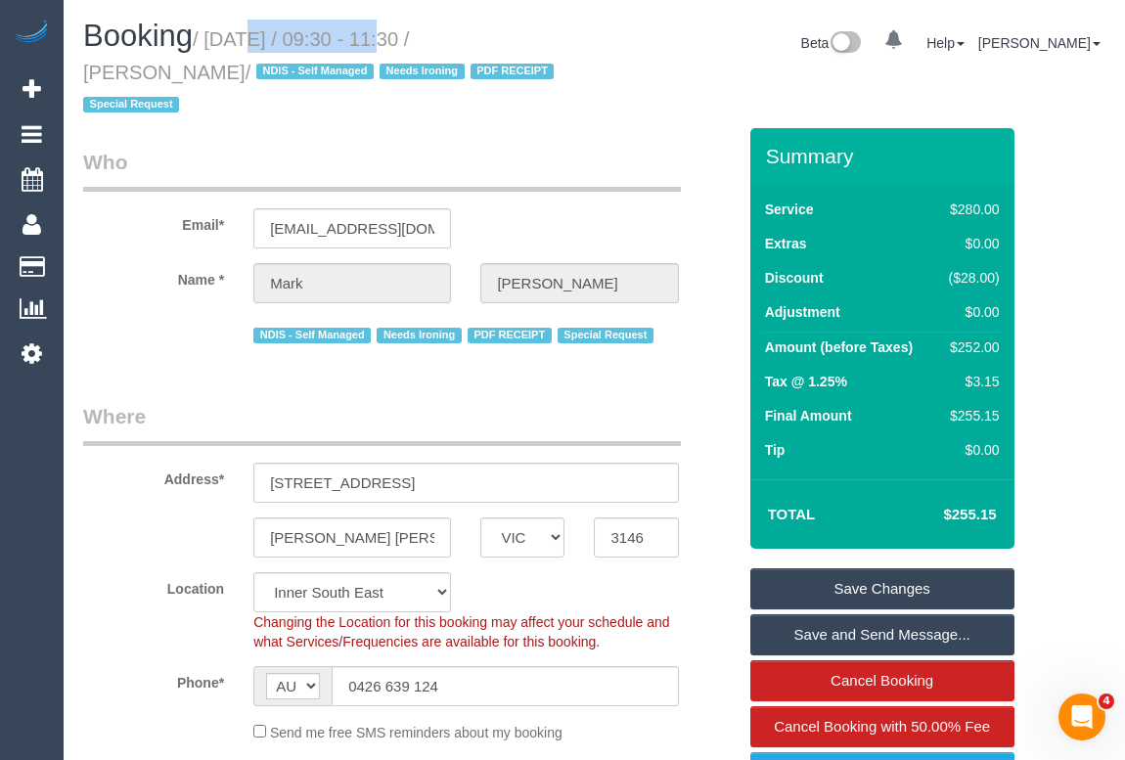
drag, startPoint x: 216, startPoint y: 36, endPoint x: 361, endPoint y: 40, distance: 144.8
click at [361, 40] on small "/ [DATE] / 09:30 - 11:30 / [PERSON_NAME] / NDIS - Self Managed Needs Ironing PD…" at bounding box center [321, 72] width 476 height 88
copy small "[DATE]"
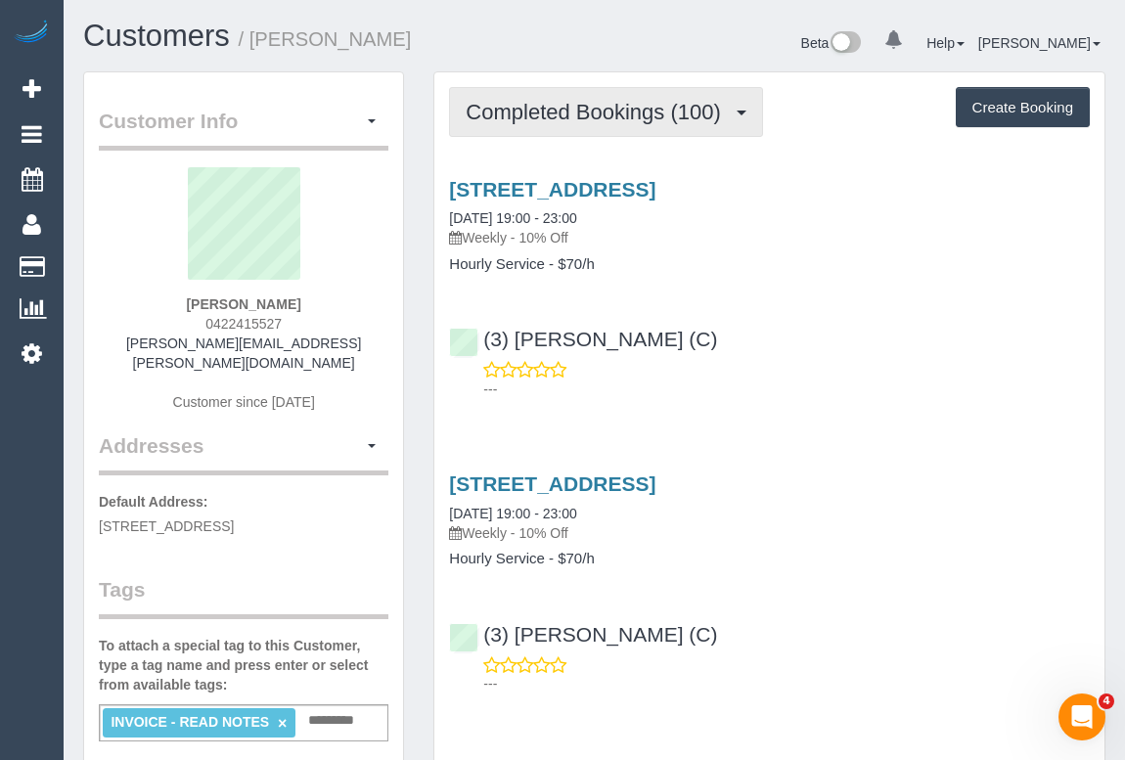
click at [548, 115] on span "Completed Bookings (100)" at bounding box center [598, 112] width 264 height 24
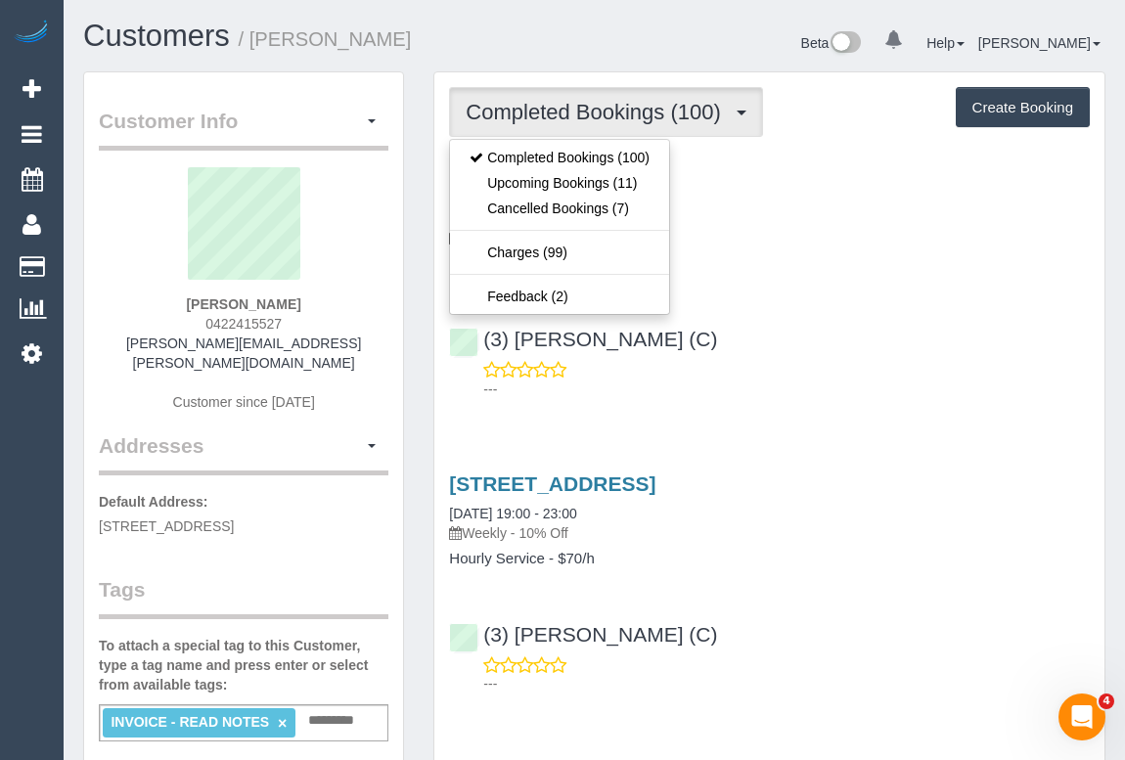
click at [822, 262] on h4 "Hourly Service - $70/h" at bounding box center [769, 264] width 641 height 17
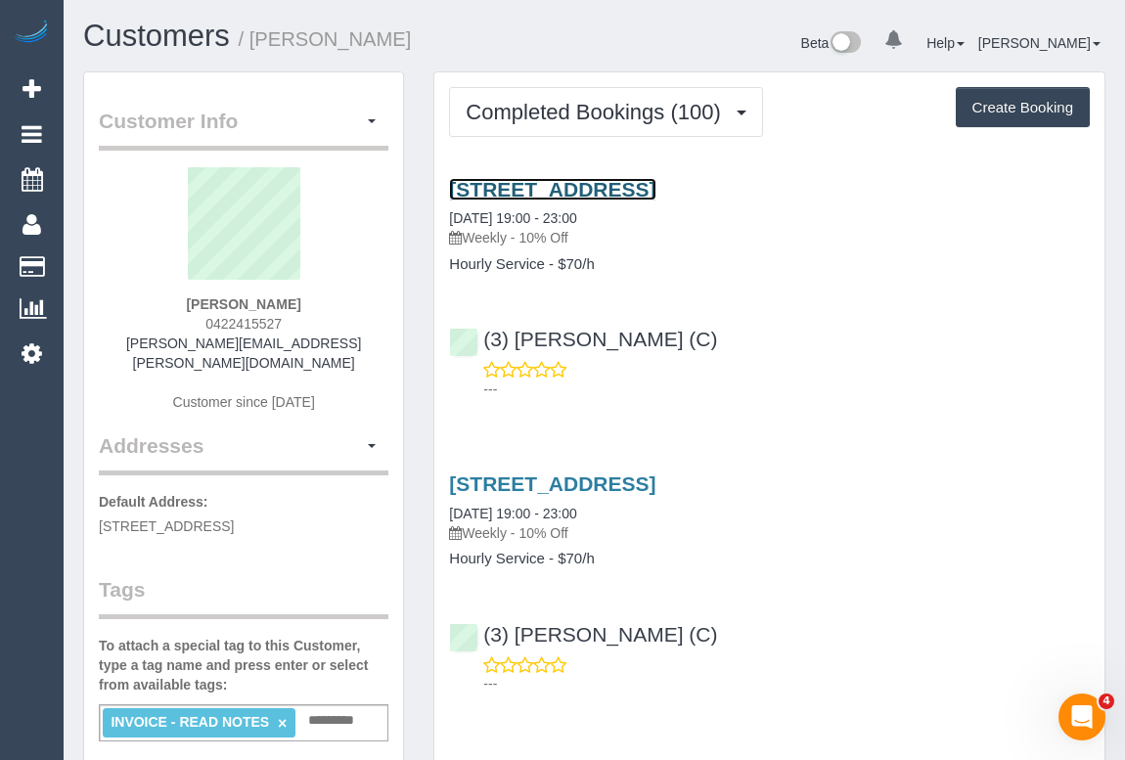
click at [582, 186] on link "Suite 4/17 Izett Street, Prahran, VIC 3181" at bounding box center [552, 189] width 206 height 22
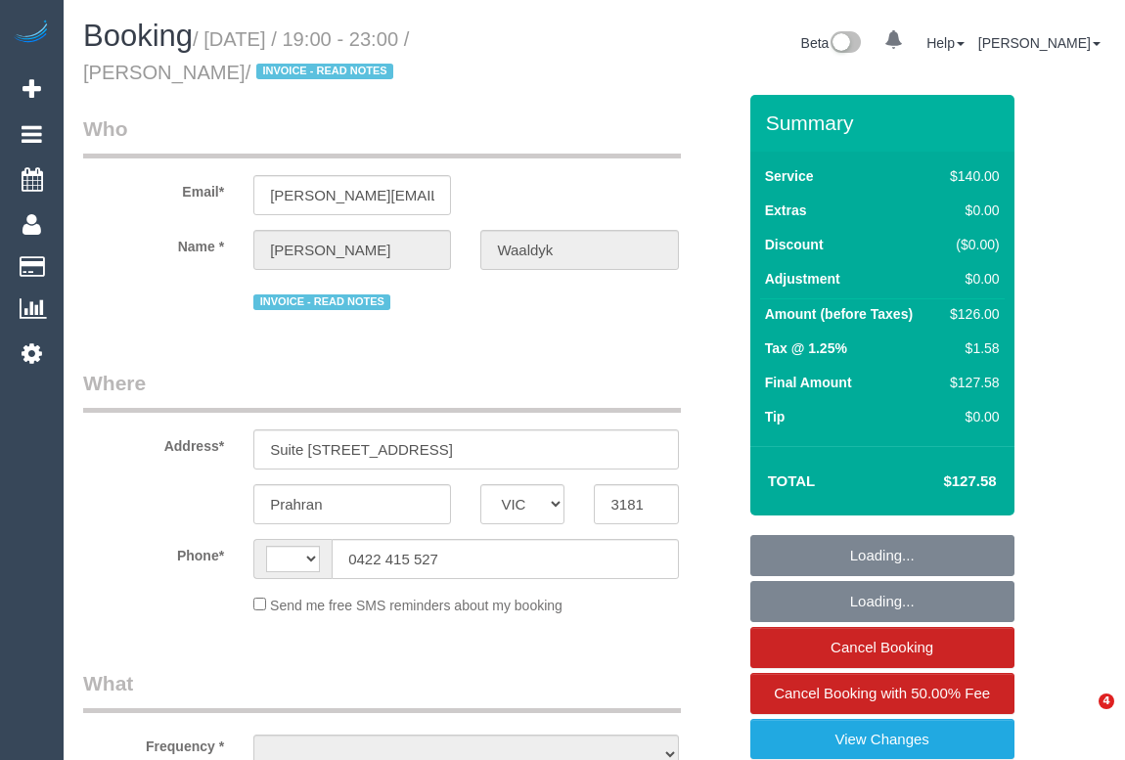
select select "VIC"
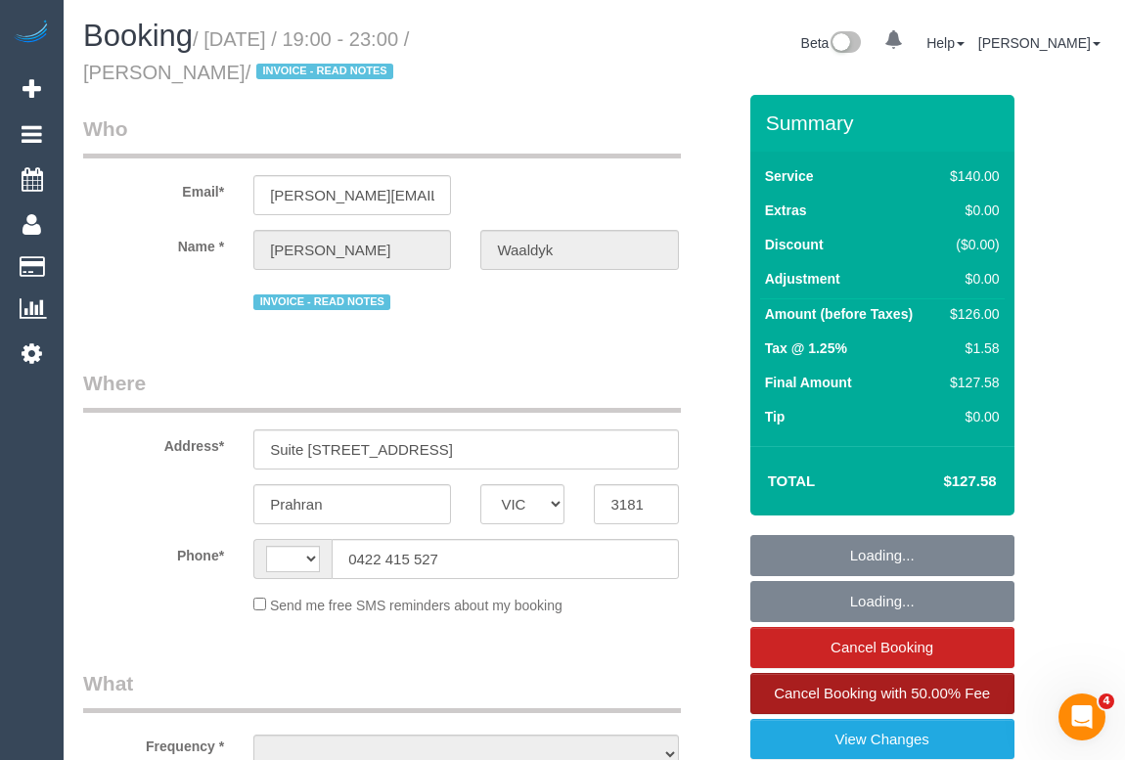
select select "string:stripe-pm_1Mge982GScqysDRVPc1XJALq"
select select "number:28"
select select "number:14"
select select "number:19"
select select "number:25"
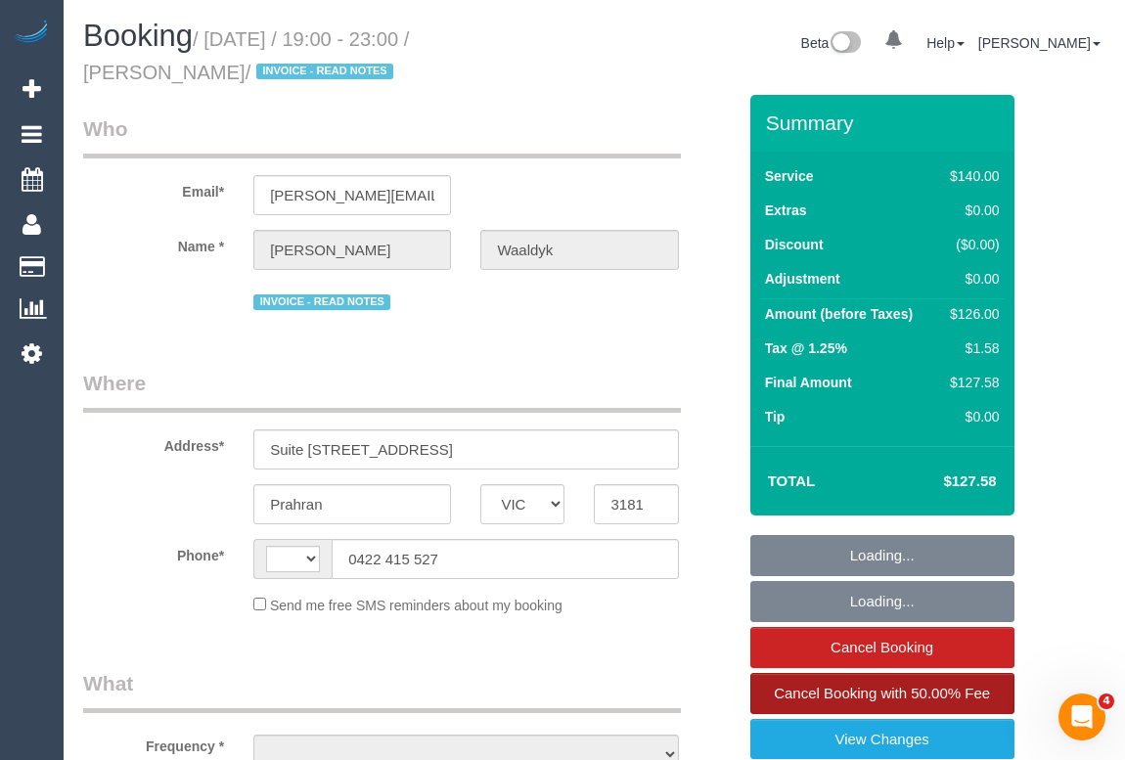
select select "number:35"
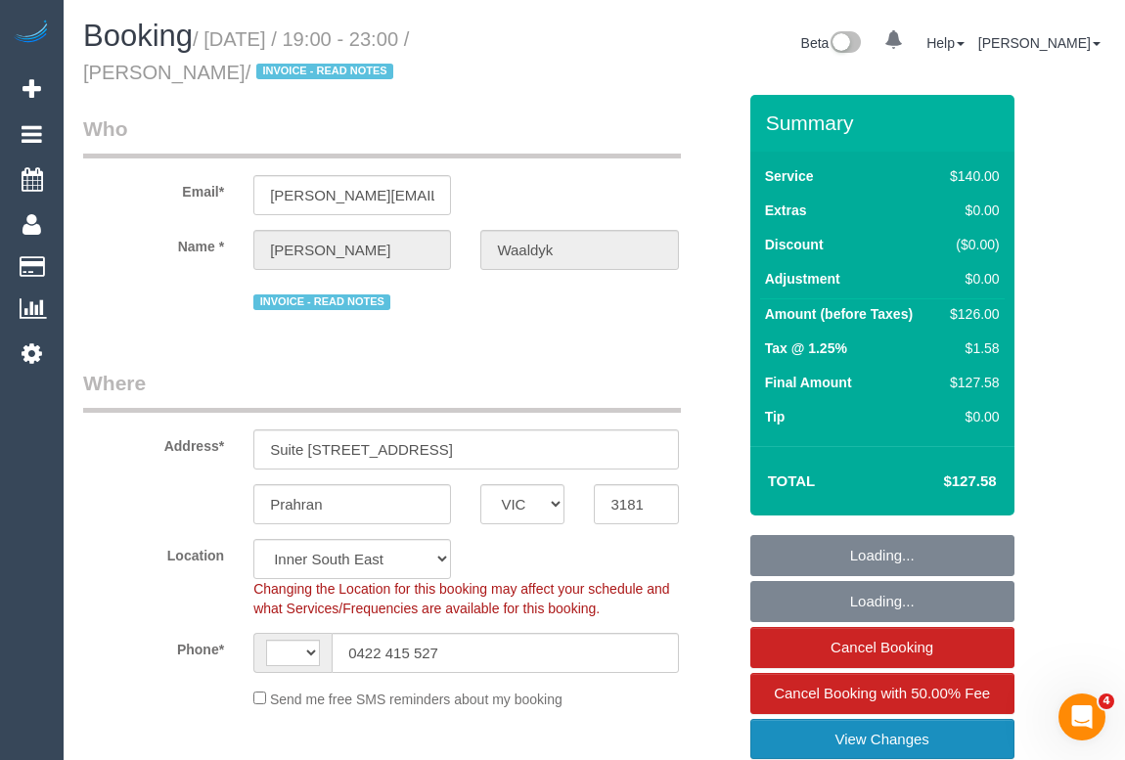
select select "string:AU"
select select "object:875"
select select "31181"
select select "object:1504"
click at [879, 733] on link "View Changes" at bounding box center [882, 739] width 264 height 41
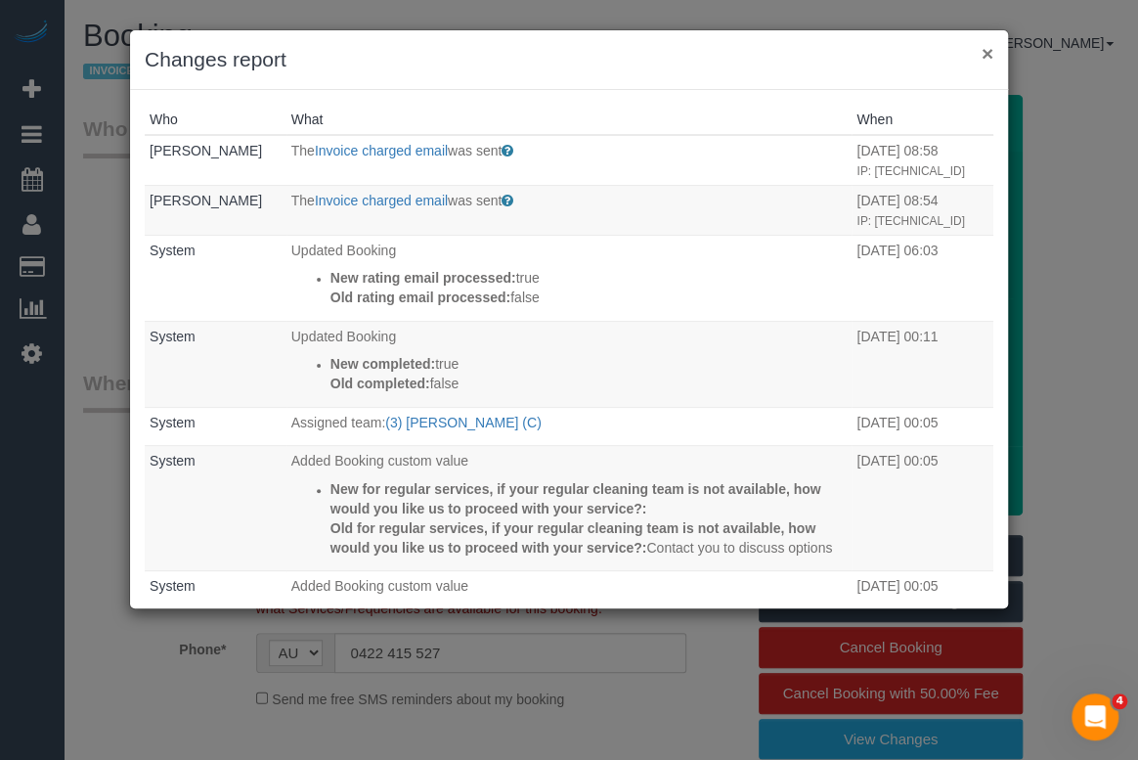
click at [984, 55] on button "×" at bounding box center [988, 53] width 12 height 21
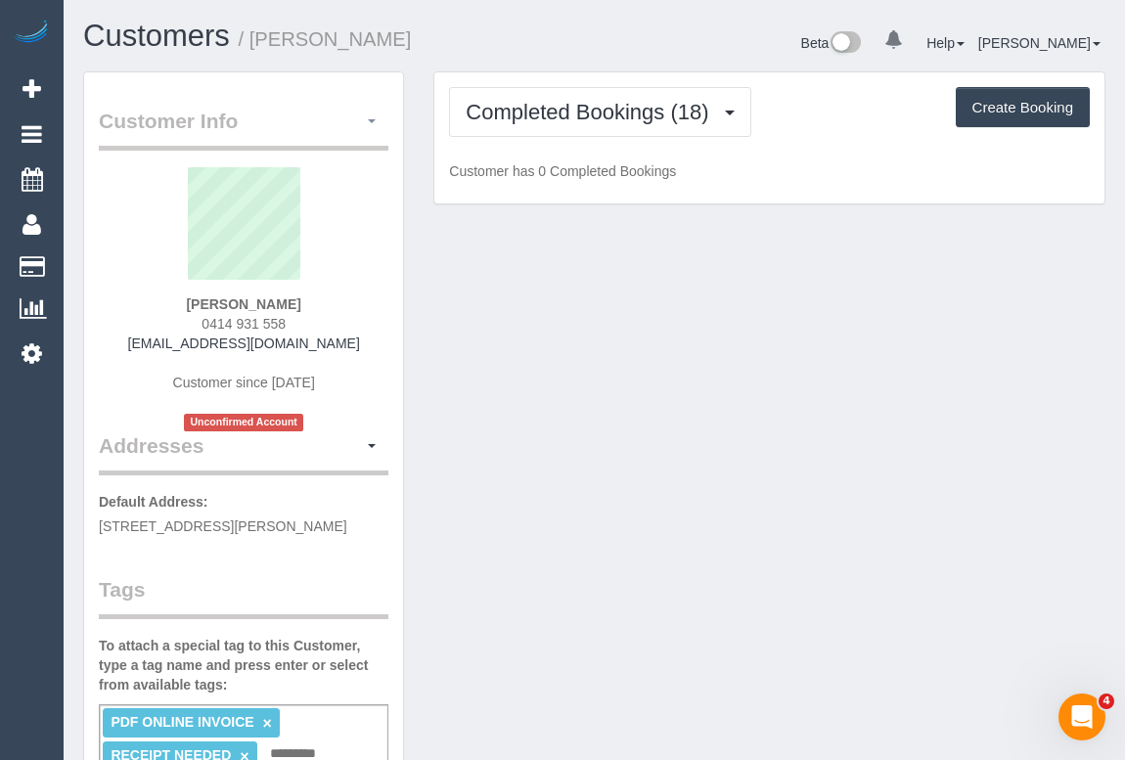
click at [375, 121] on span "button" at bounding box center [372, 121] width 8 height 4
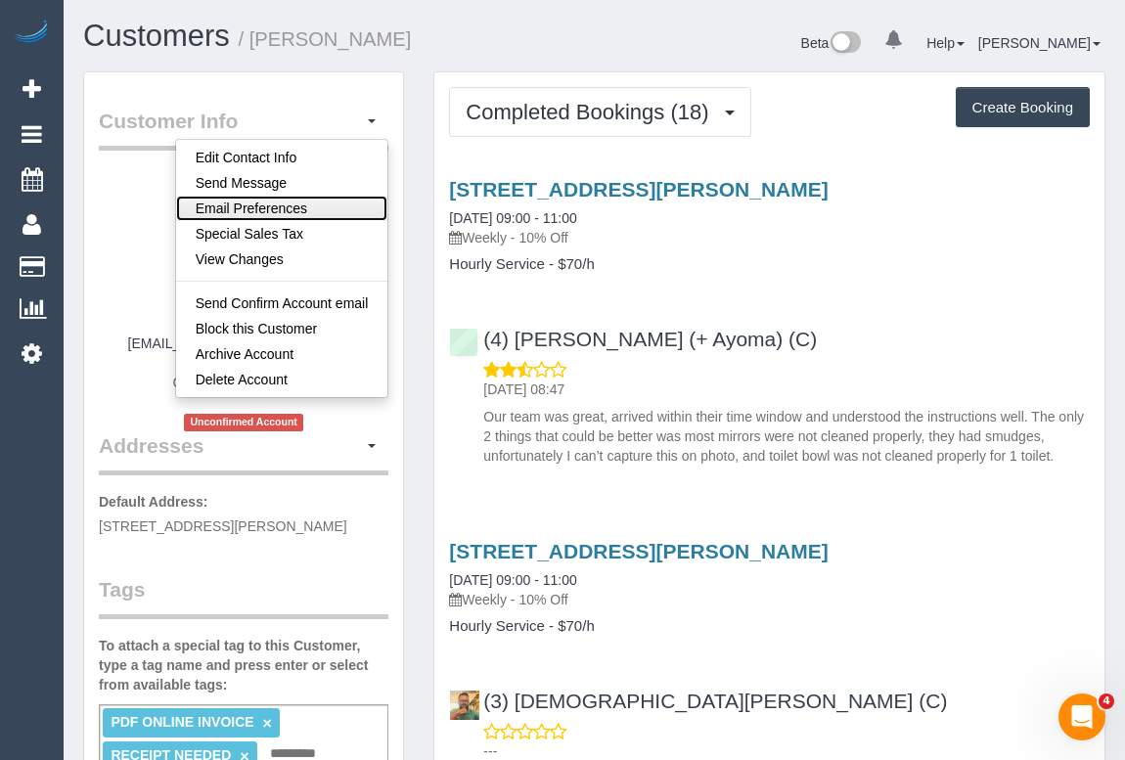
click at [306, 210] on link "Email Preferences" at bounding box center [282, 208] width 212 height 25
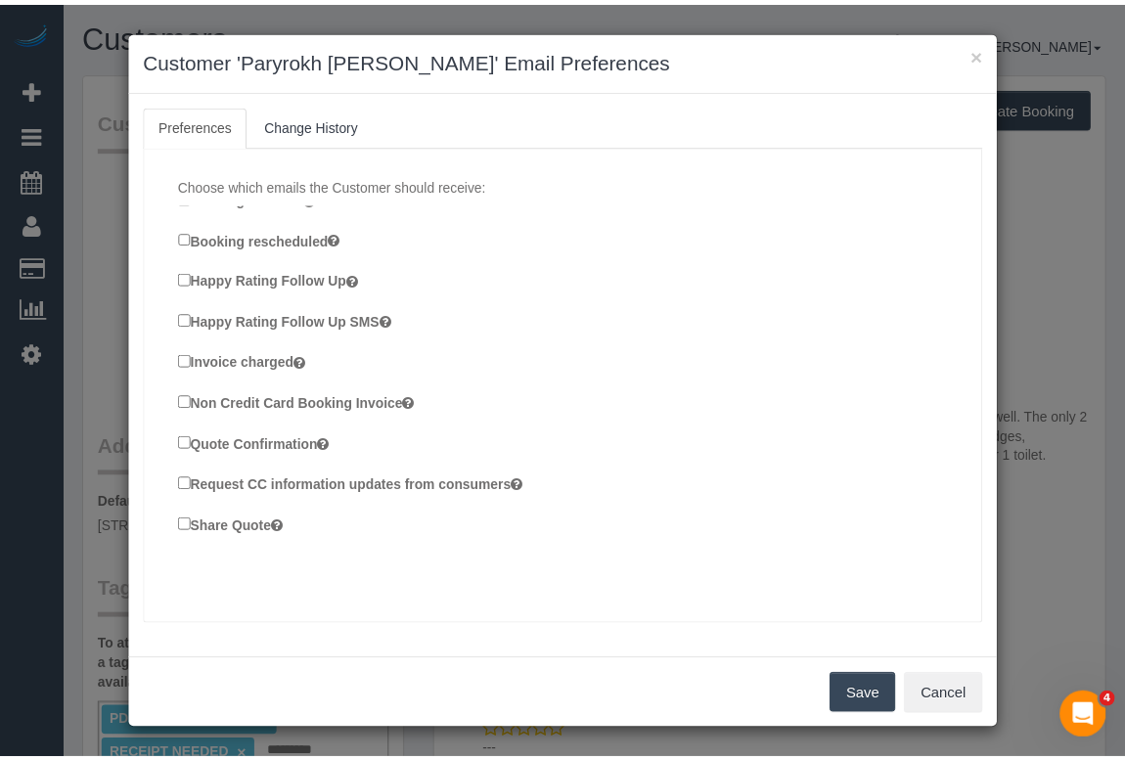
scroll to position [372, 0]
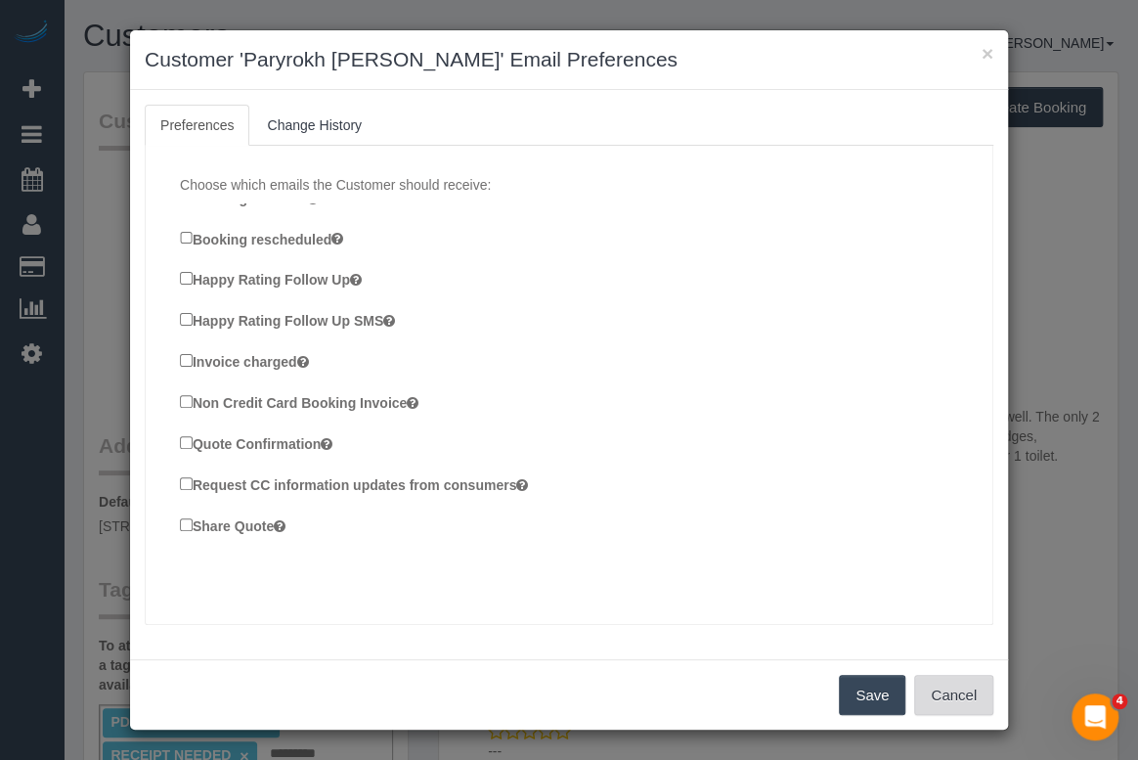
click at [960, 695] on button "Cancel" at bounding box center [953, 695] width 79 height 41
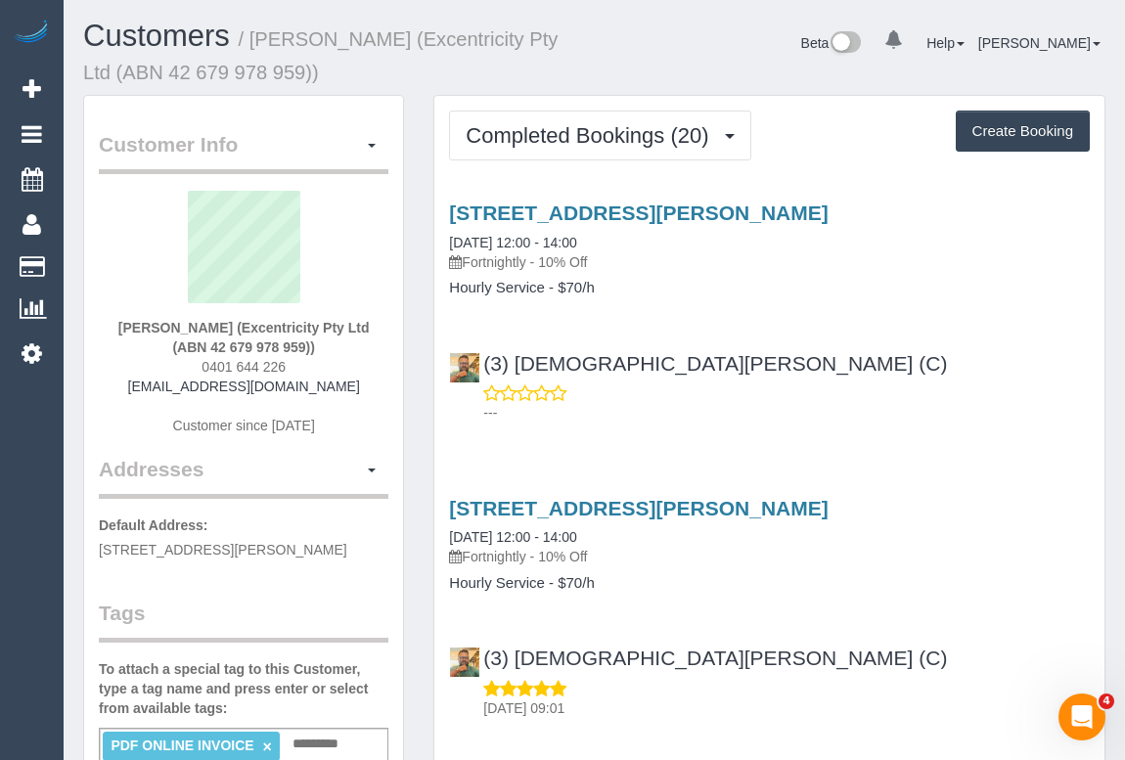
drag, startPoint x: 469, startPoint y: 259, endPoint x: 533, endPoint y: 259, distance: 63.6
click at [533, 259] on p "Fortnightly - 10% Off" at bounding box center [769, 262] width 641 height 20
copy p "Fortnightly"
drag, startPoint x: 450, startPoint y: 285, endPoint x: 544, endPoint y: 293, distance: 94.3
click at [544, 293] on h4 "Hourly Service - $70/h" at bounding box center [769, 288] width 641 height 17
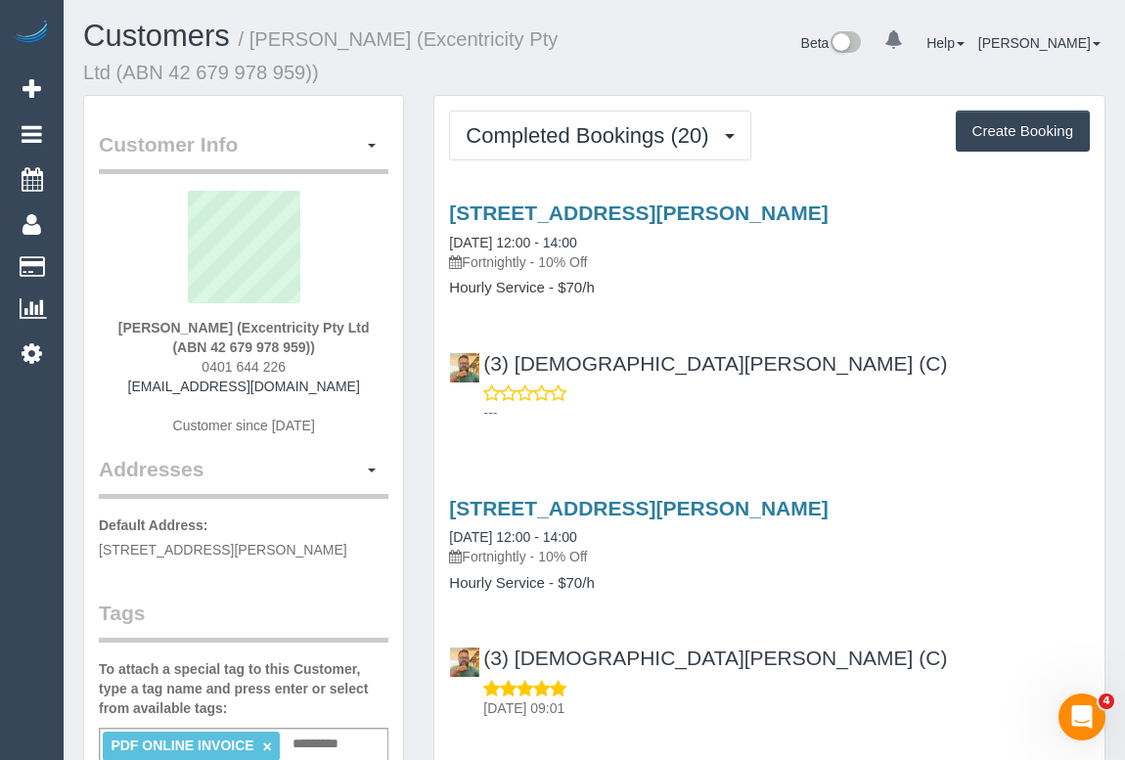
copy h4 "Hourly Service"
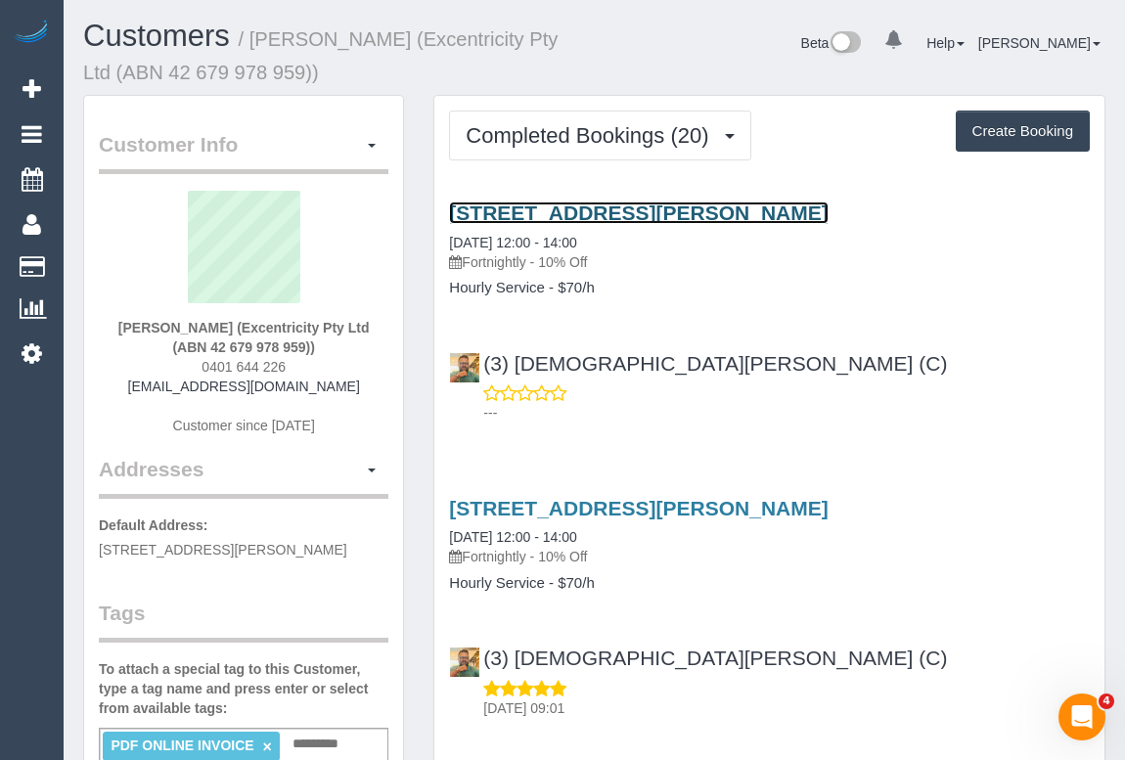
click at [562, 206] on link "[STREET_ADDRESS][PERSON_NAME]" at bounding box center [638, 212] width 378 height 22
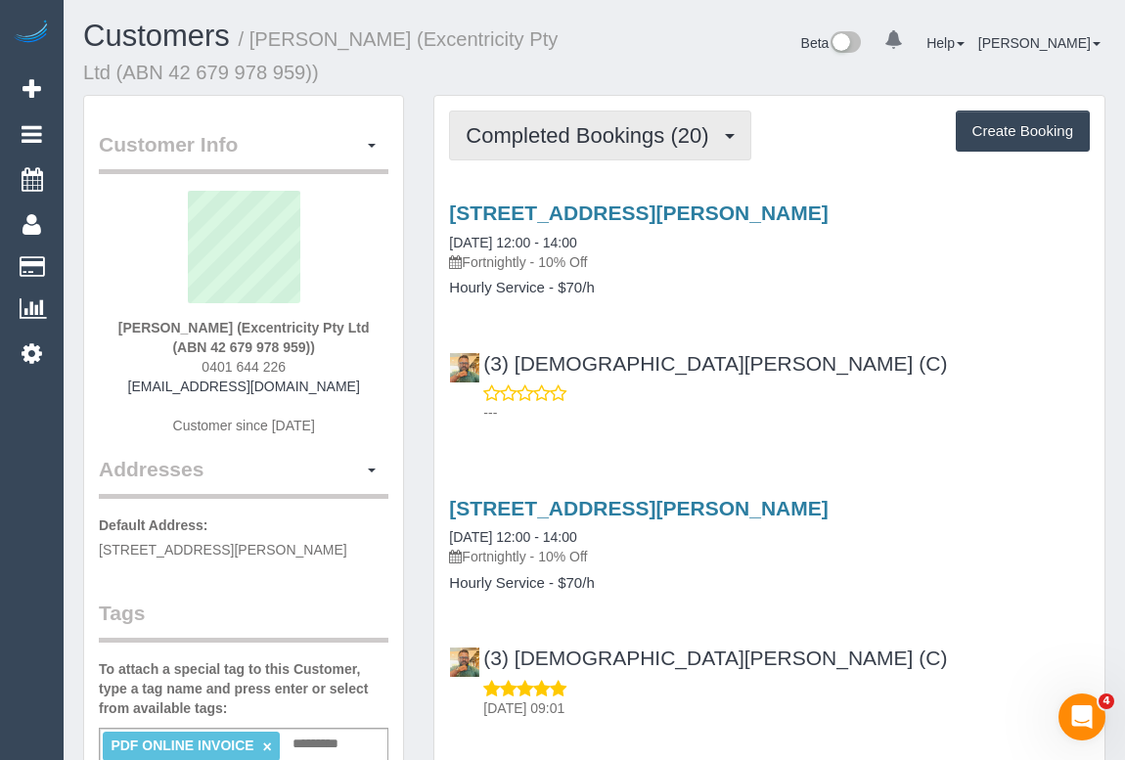
click at [598, 138] on span "Completed Bookings (20)" at bounding box center [592, 135] width 252 height 24
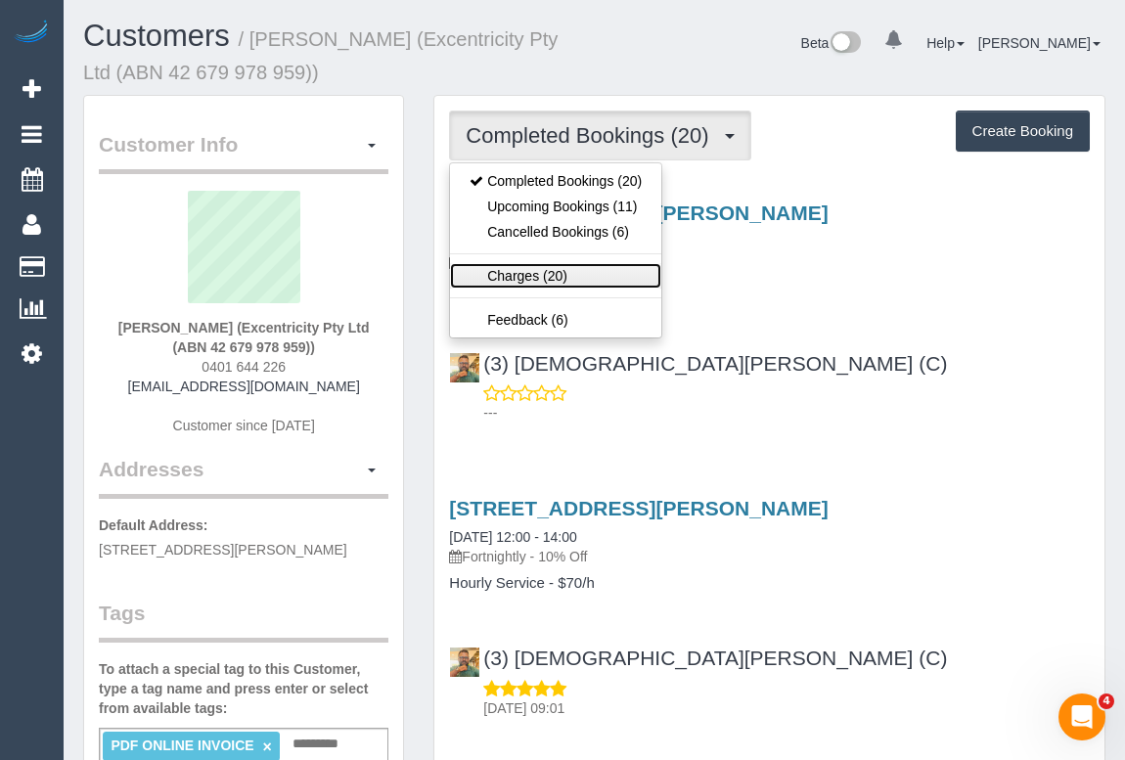
click at [534, 281] on link "Charges (20)" at bounding box center [555, 275] width 211 height 25
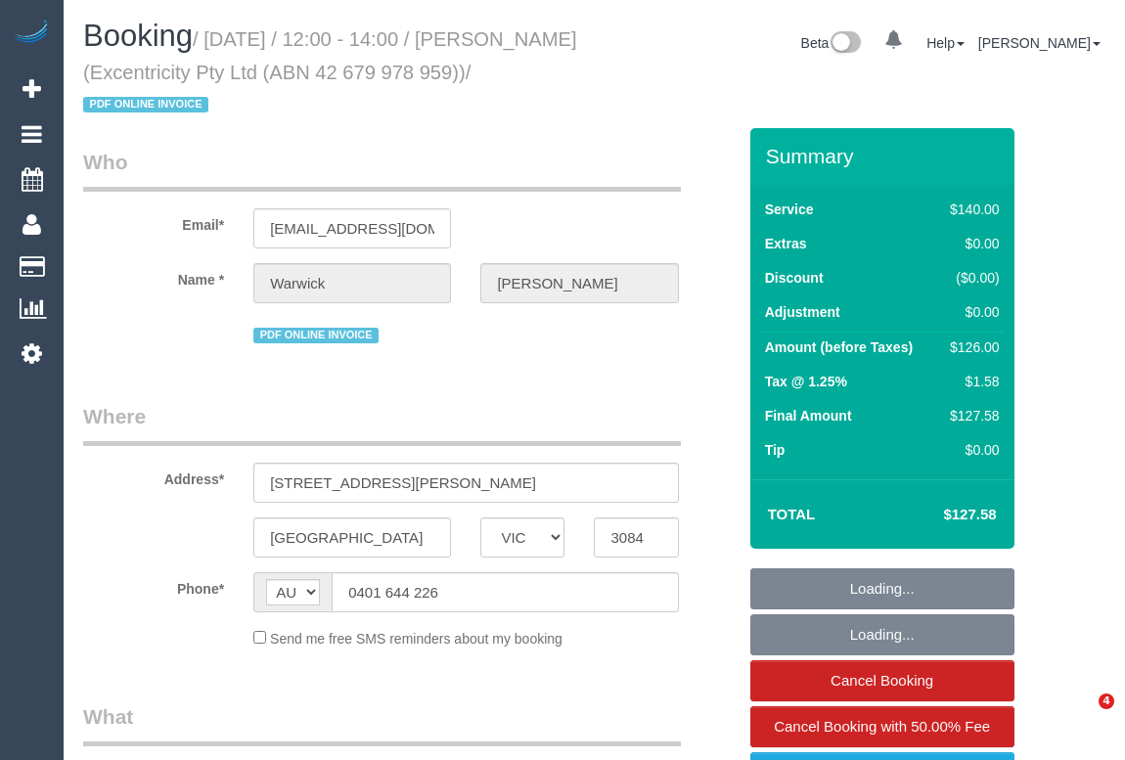
select select "VIC"
select select "object:546"
select select "string:stripe-pm_1QGXPb2GScqysDRVW4d89itV"
select select "number:30"
select select "number:14"
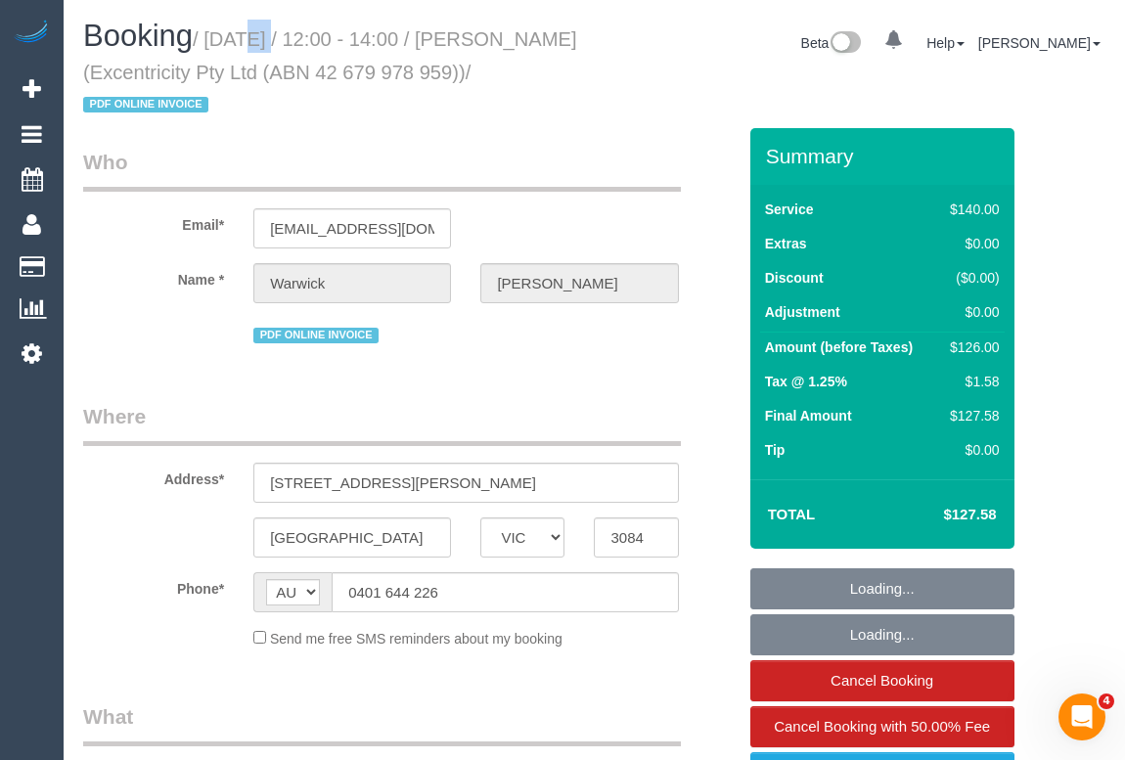
select select "number:19"
select select "number:24"
select select "number:34"
select select "number:26"
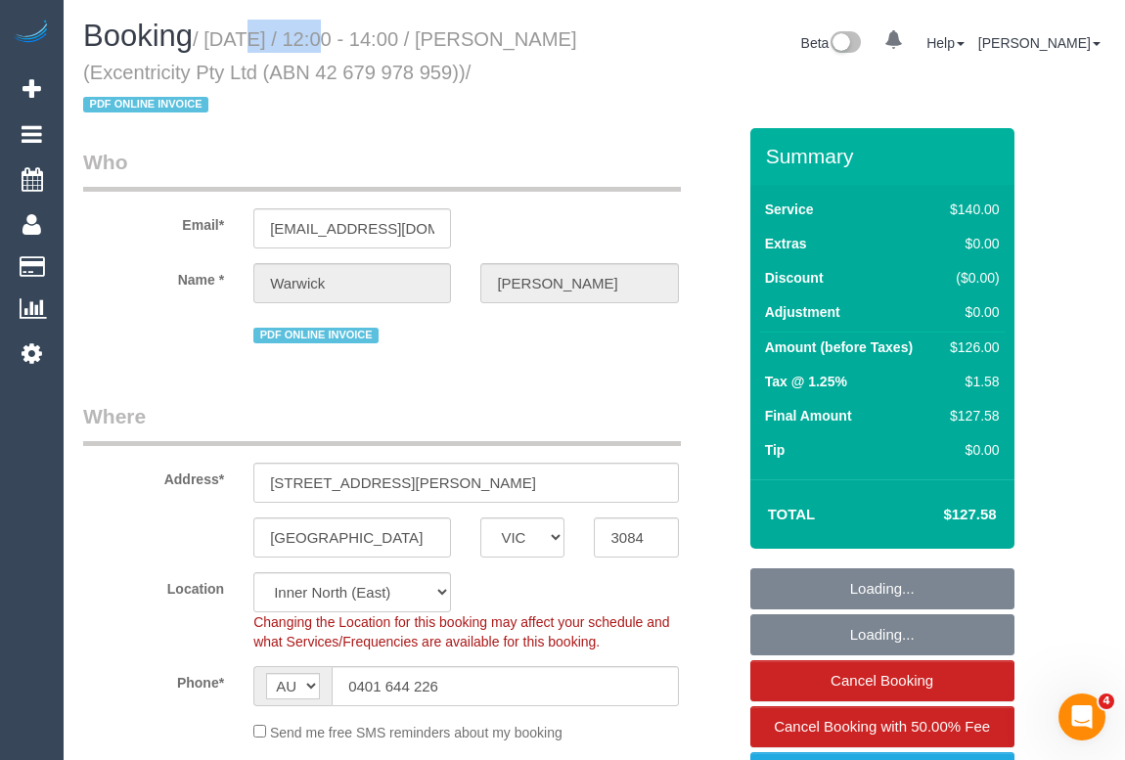
select select "object:1623"
drag, startPoint x: 218, startPoint y: 37, endPoint x: 362, endPoint y: 39, distance: 143.8
click at [362, 39] on small "/ October 07, 2025 / 12:00 - 14:00 / Warwick Donaldson (Excentricity Pty Ltd (A…" at bounding box center [330, 72] width 494 height 88
copy small "October 07, 2025"
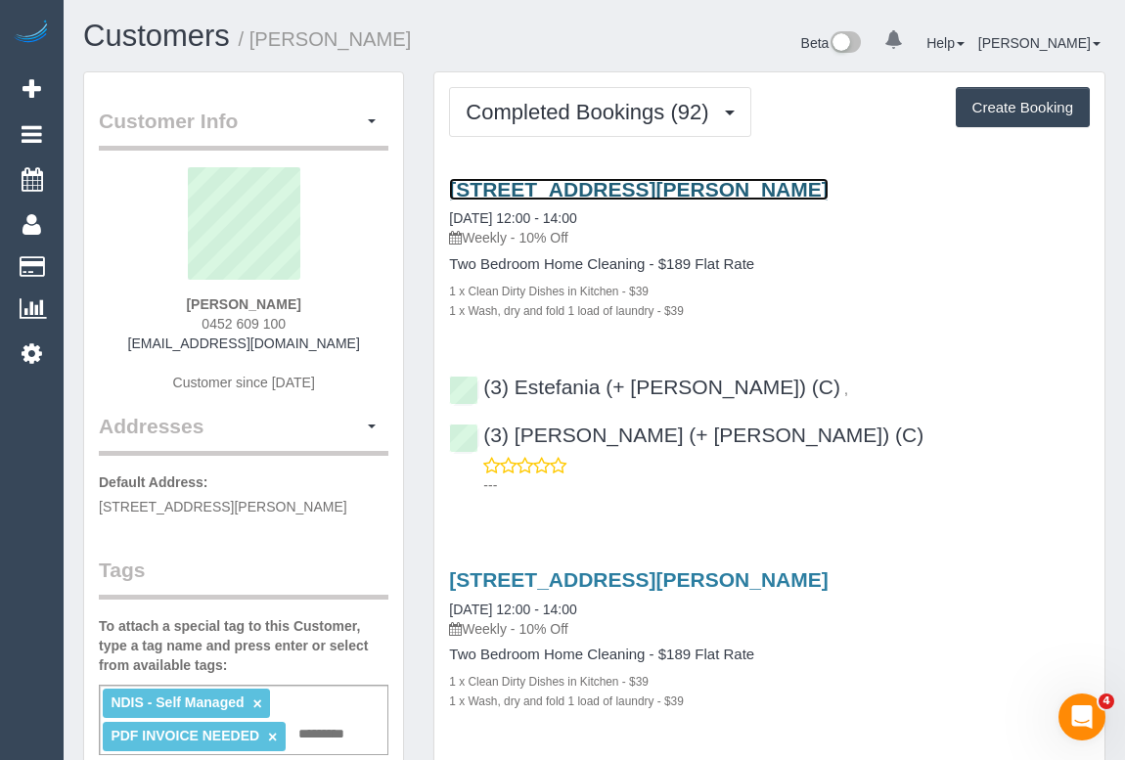
click at [579, 187] on link "[STREET_ADDRESS][PERSON_NAME]" at bounding box center [638, 189] width 378 height 22
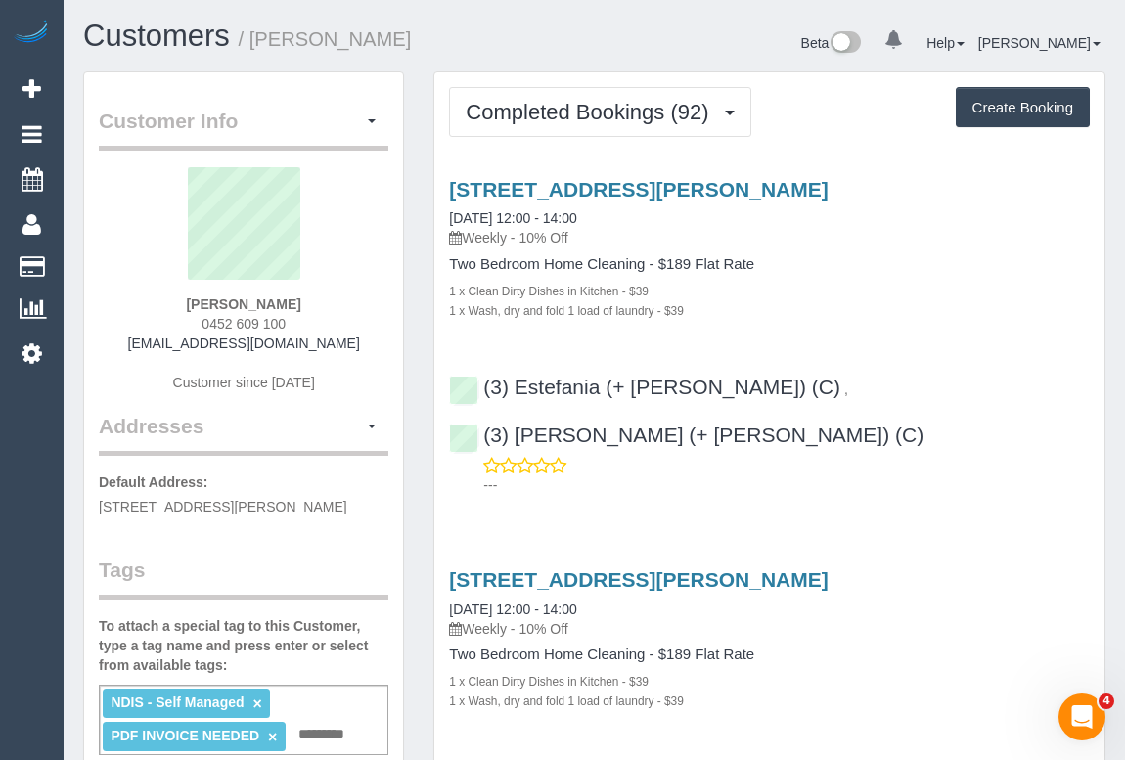
drag, startPoint x: 468, startPoint y: 233, endPoint x: 513, endPoint y: 233, distance: 45.0
click at [513, 233] on p "Weekly - 10% Off" at bounding box center [769, 238] width 641 height 20
copy p "Weekly"
drag, startPoint x: 450, startPoint y: 255, endPoint x: 644, endPoint y: 258, distance: 193.7
click at [644, 258] on h4 "Two Bedroom Home Cleaning - $189 Flat Rate" at bounding box center [769, 264] width 641 height 17
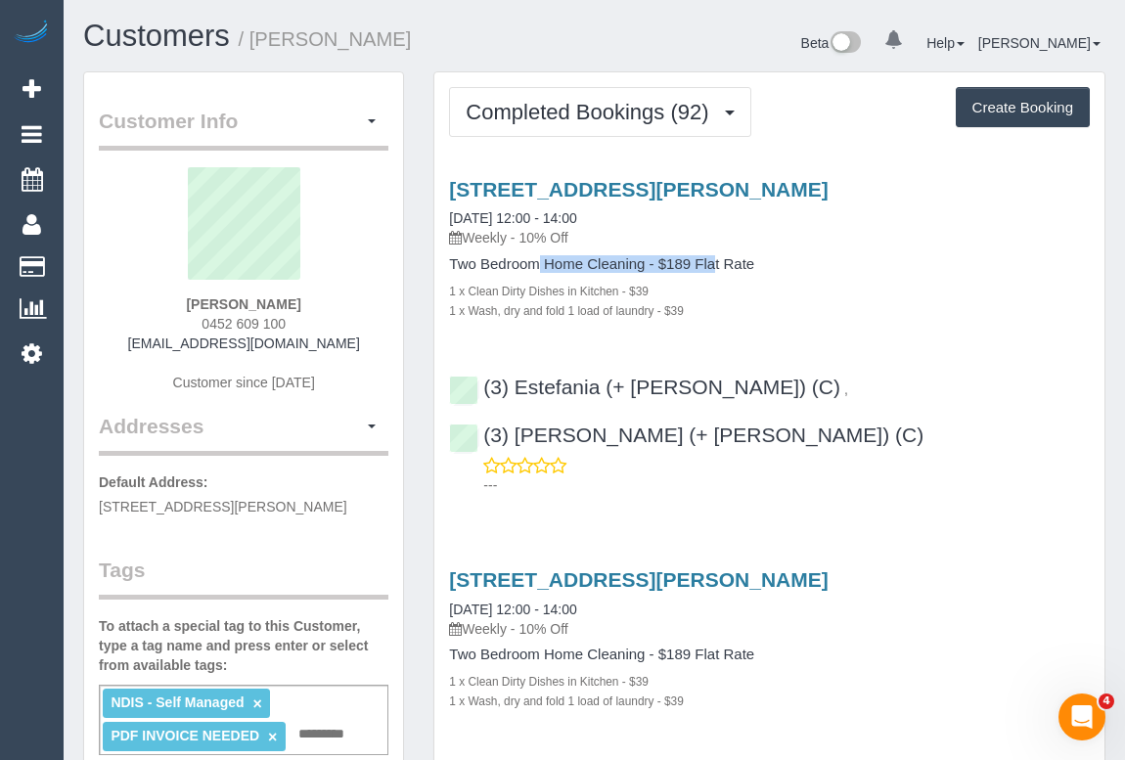
copy h4 "Two Bedroom Home Cleaning"
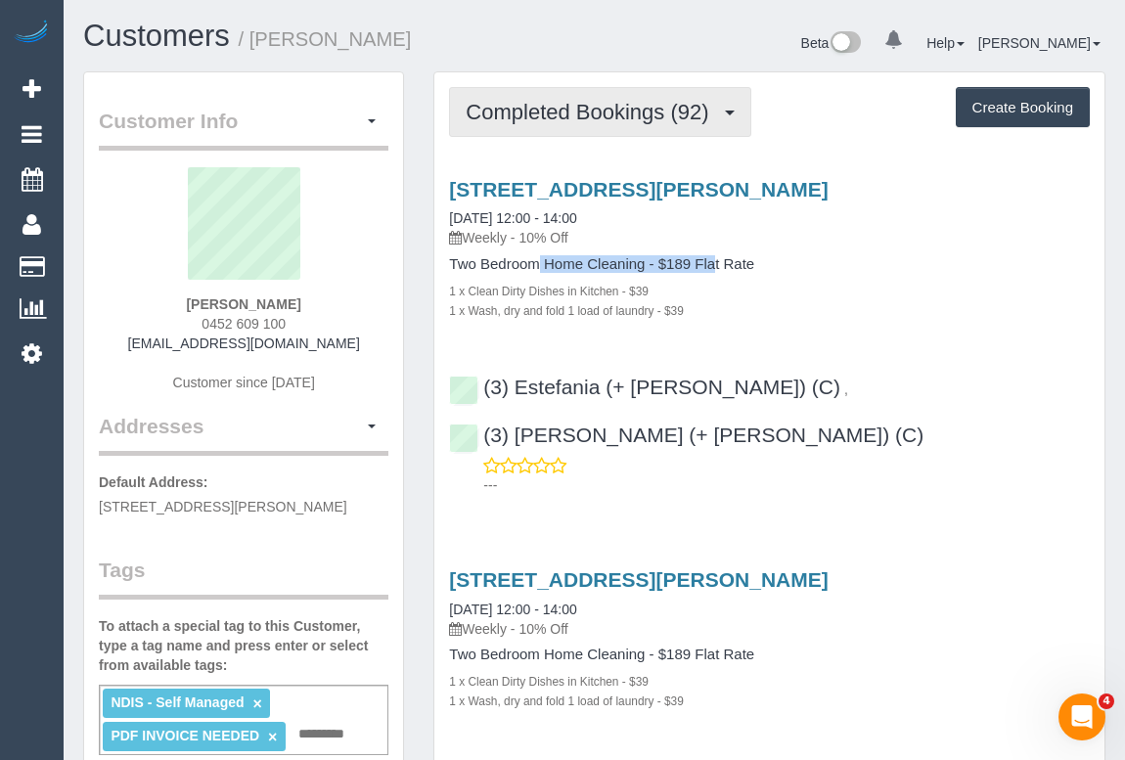
click at [524, 106] on span "Completed Bookings (92)" at bounding box center [592, 112] width 252 height 24
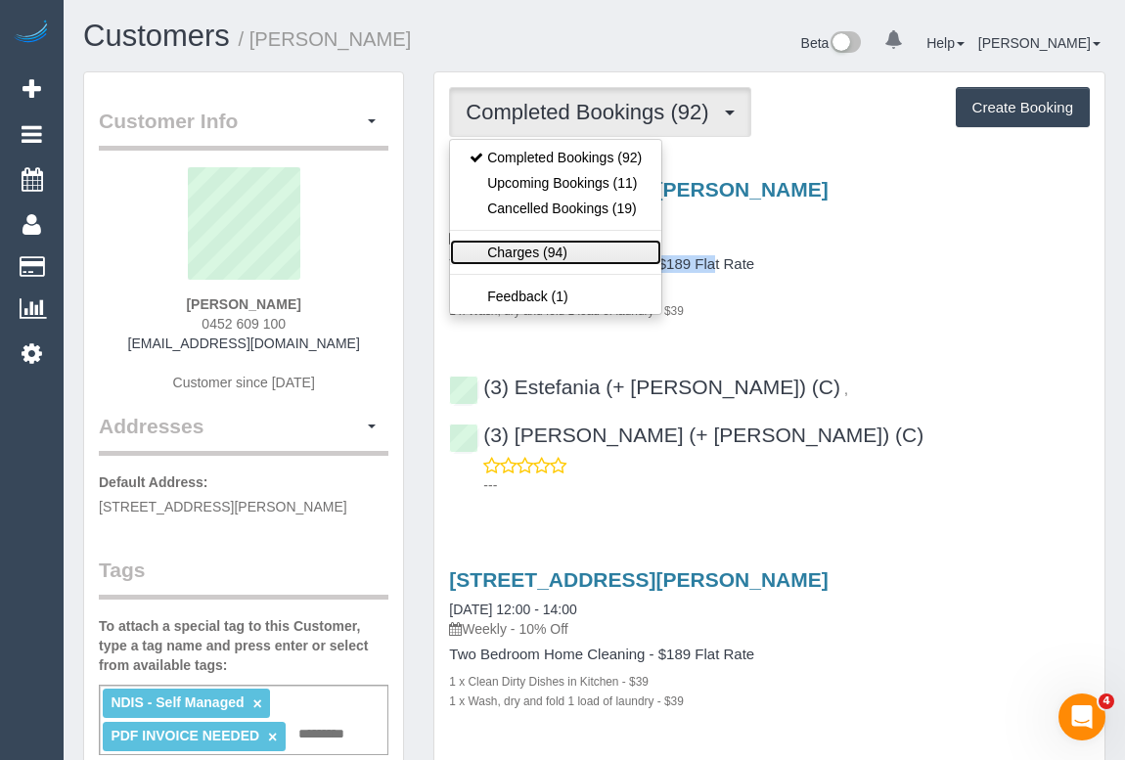
click at [533, 254] on link "Charges (94)" at bounding box center [555, 252] width 211 height 25
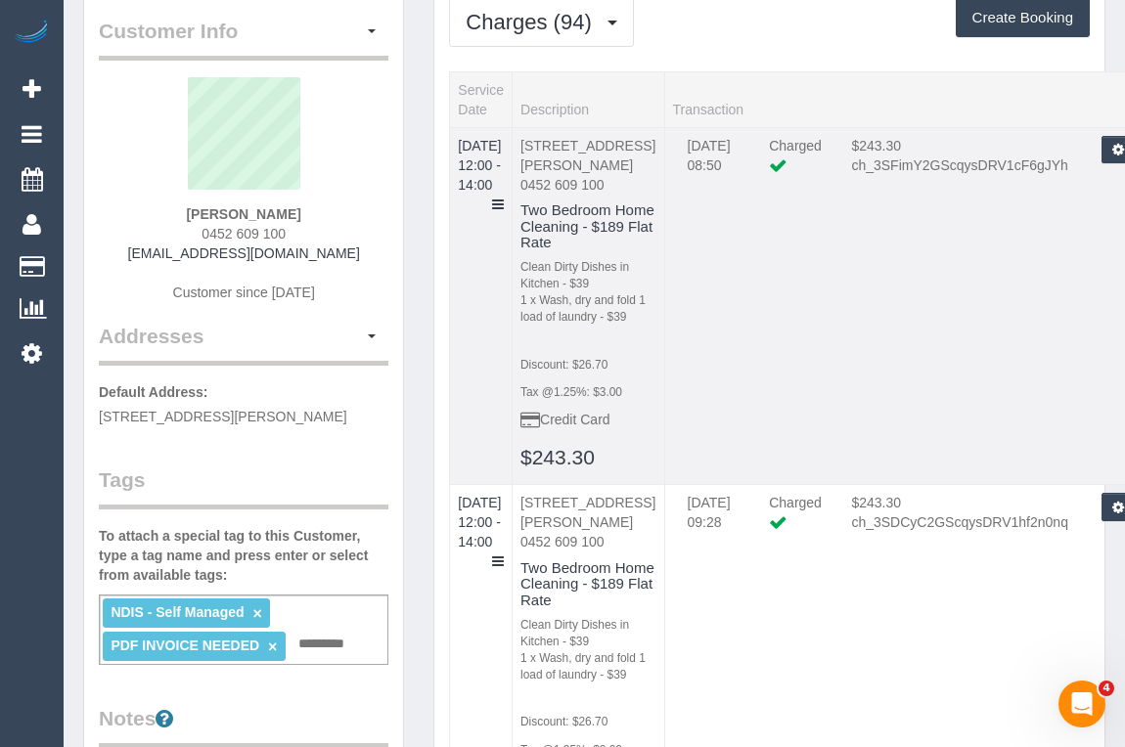
scroll to position [88, 0]
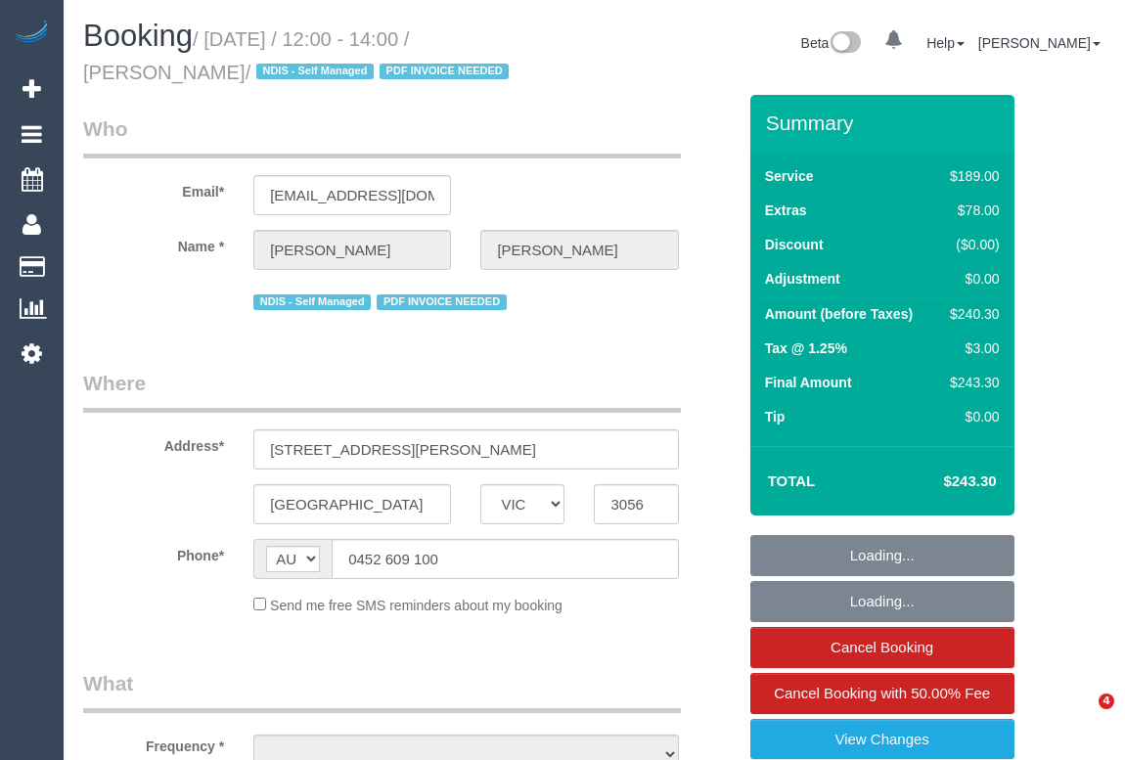
select select "VIC"
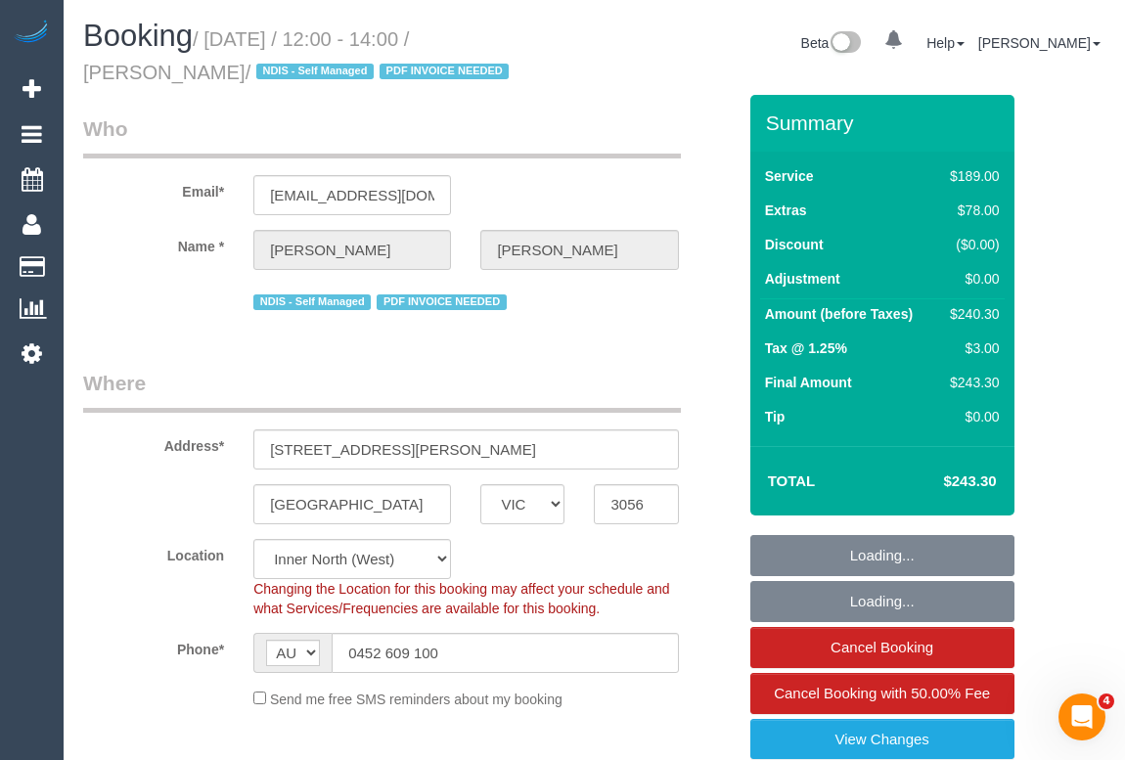
select select "object:556"
select select "string:stripe-pm_1PpSwB2GScqysDRVwfCoP93Y"
select select "number:28"
select select "number:15"
select select "number:19"
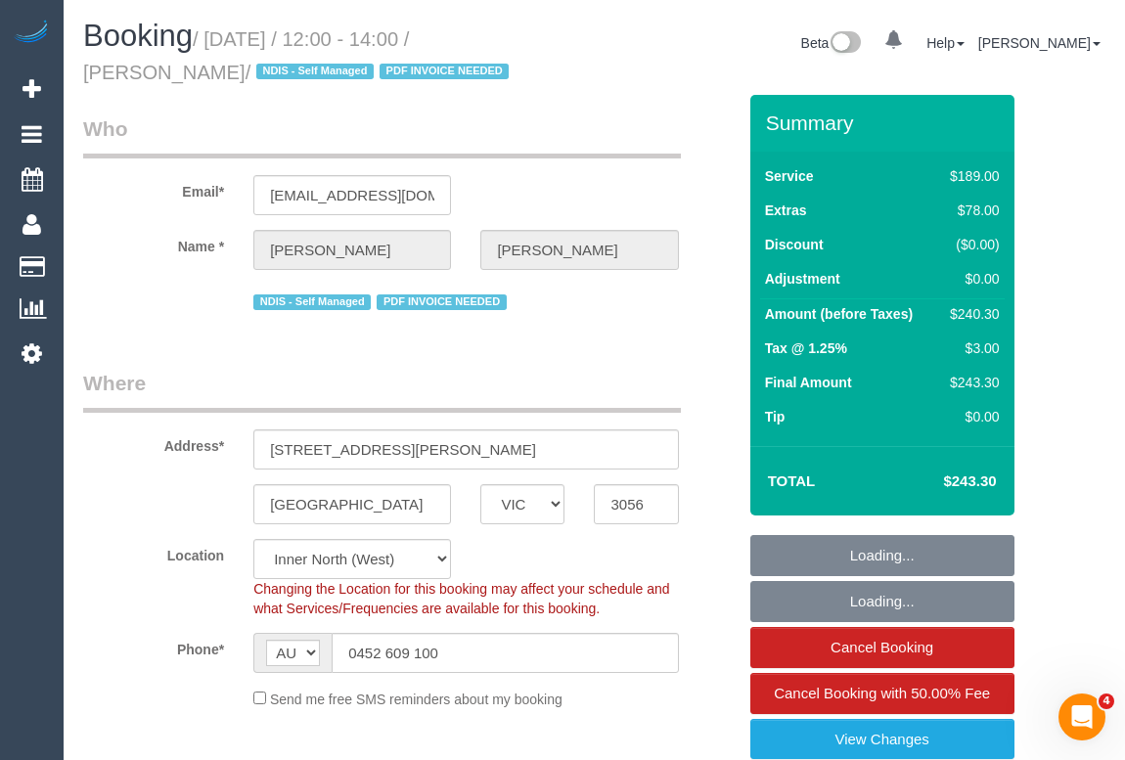
select select "number:24"
select select "number:34"
select select "number:11"
select select "object:1652"
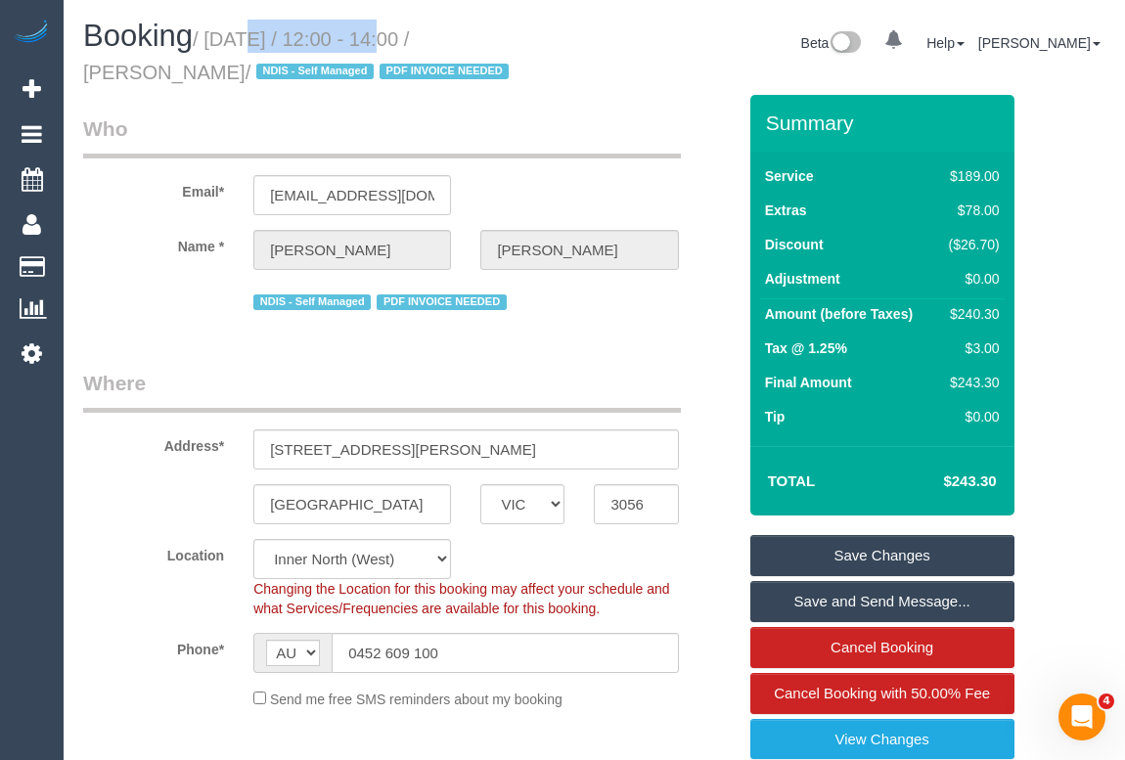
drag, startPoint x: 214, startPoint y: 37, endPoint x: 365, endPoint y: 32, distance: 150.7
click at [365, 32] on small "/ October 07, 2025 / 12:00 - 14:00 / John Maloney / NDIS - Self Managed PDF INV…" at bounding box center [298, 55] width 431 height 55
copy small "October 07, 2025"
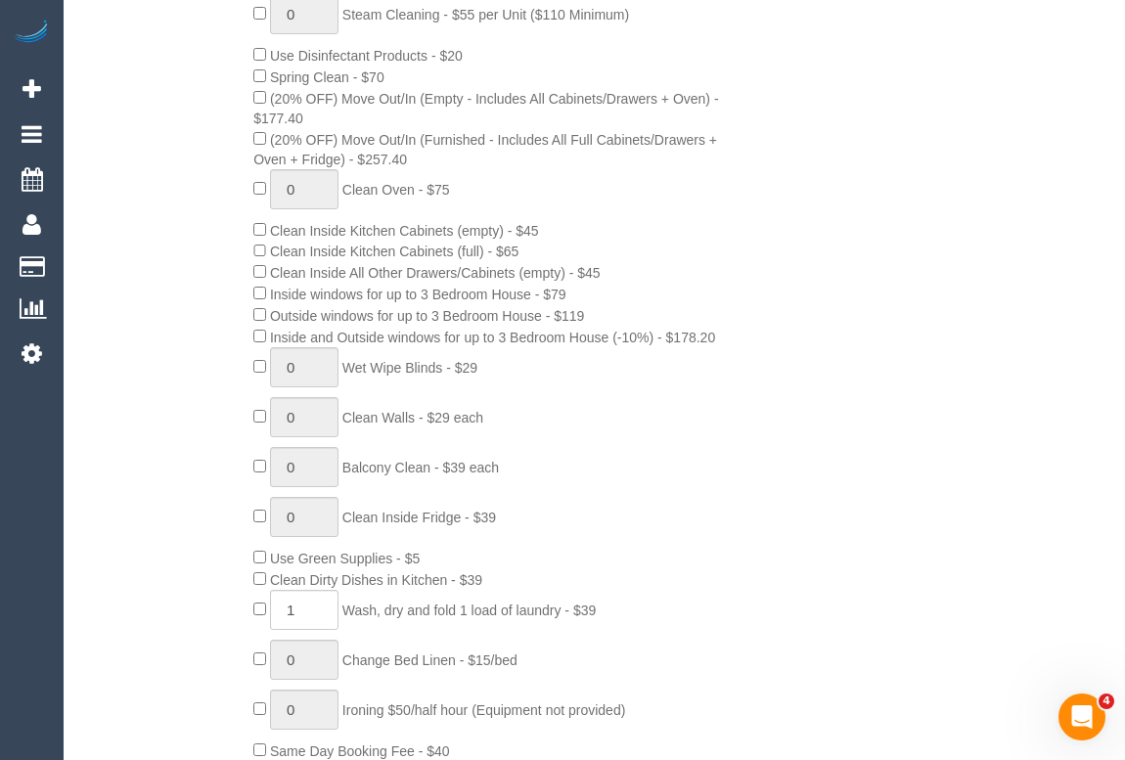
scroll to position [1155, 0]
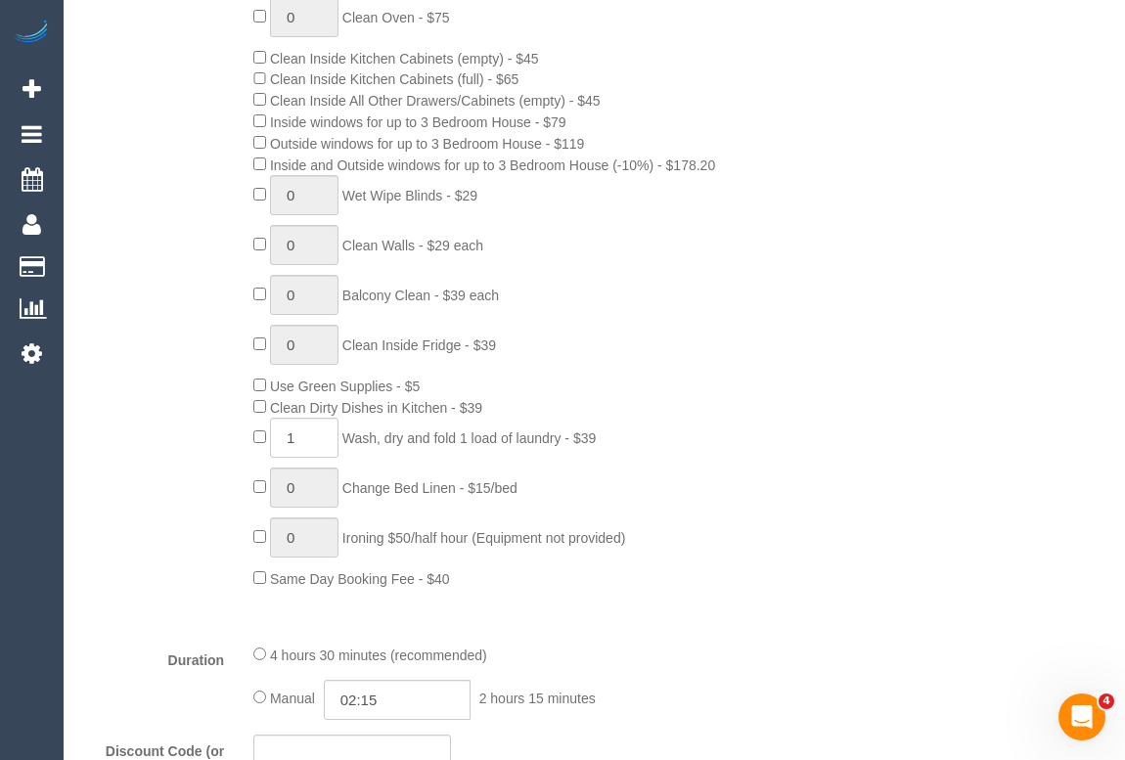
drag, startPoint x: 275, startPoint y: 407, endPoint x: 453, endPoint y: 419, distance: 178.4
click at [453, 416] on span "Clean Dirty Dishes in Kitchen - $39" at bounding box center [376, 408] width 212 height 16
copy span "Clean Dirty Dishes in Kitchen"
drag, startPoint x: 347, startPoint y: 444, endPoint x: 565, endPoint y: 445, distance: 218.1
click at [565, 445] on span "Wash, dry and fold 1 load of laundry - $39" at bounding box center [468, 438] width 253 height 16
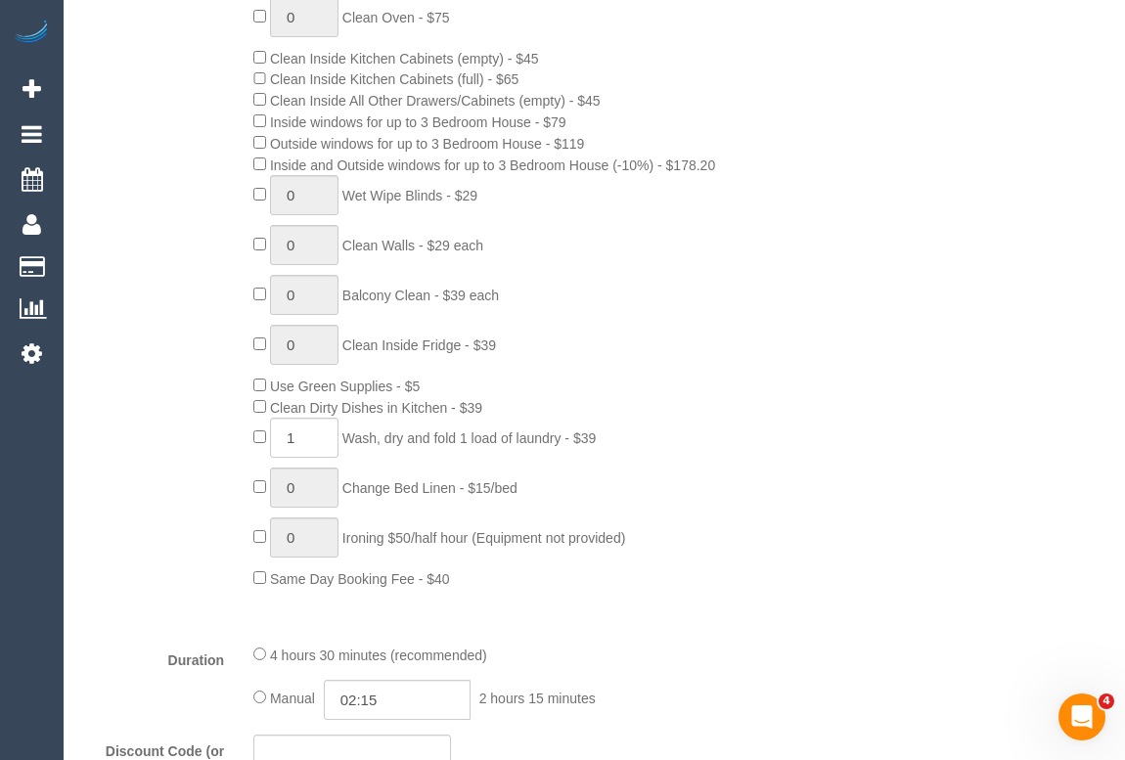
copy span "Wash, dry and fold 1 load of laundry"
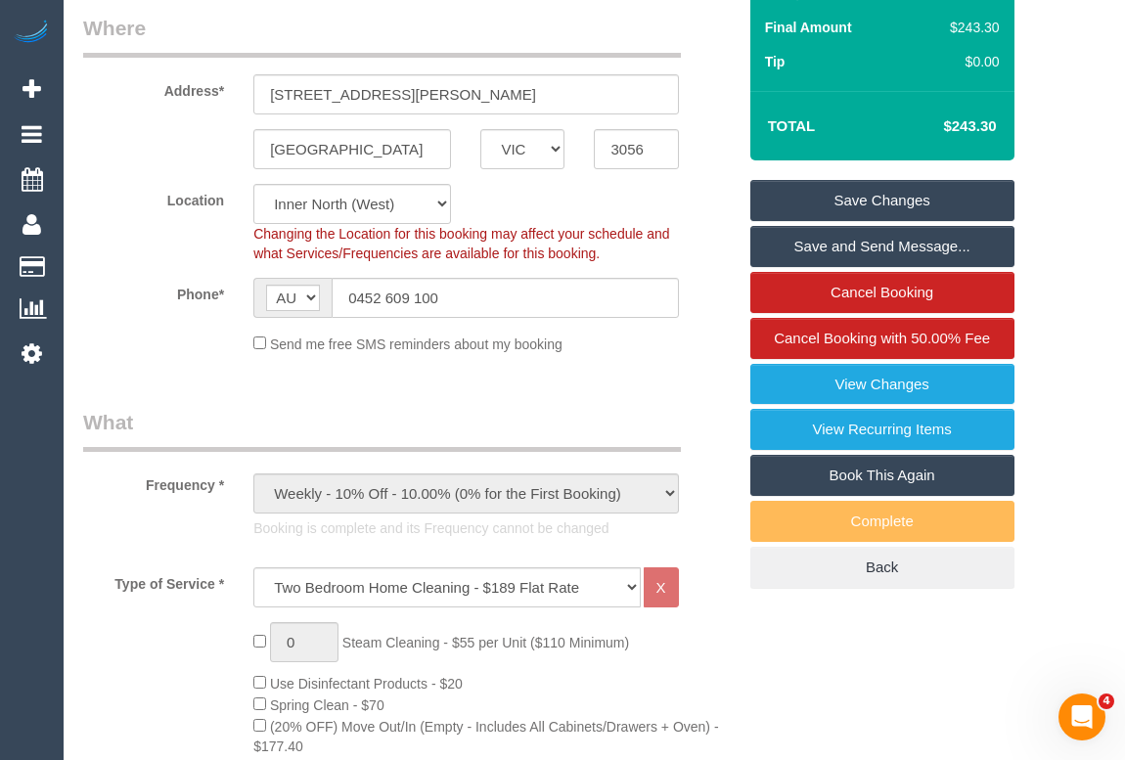
scroll to position [0, 0]
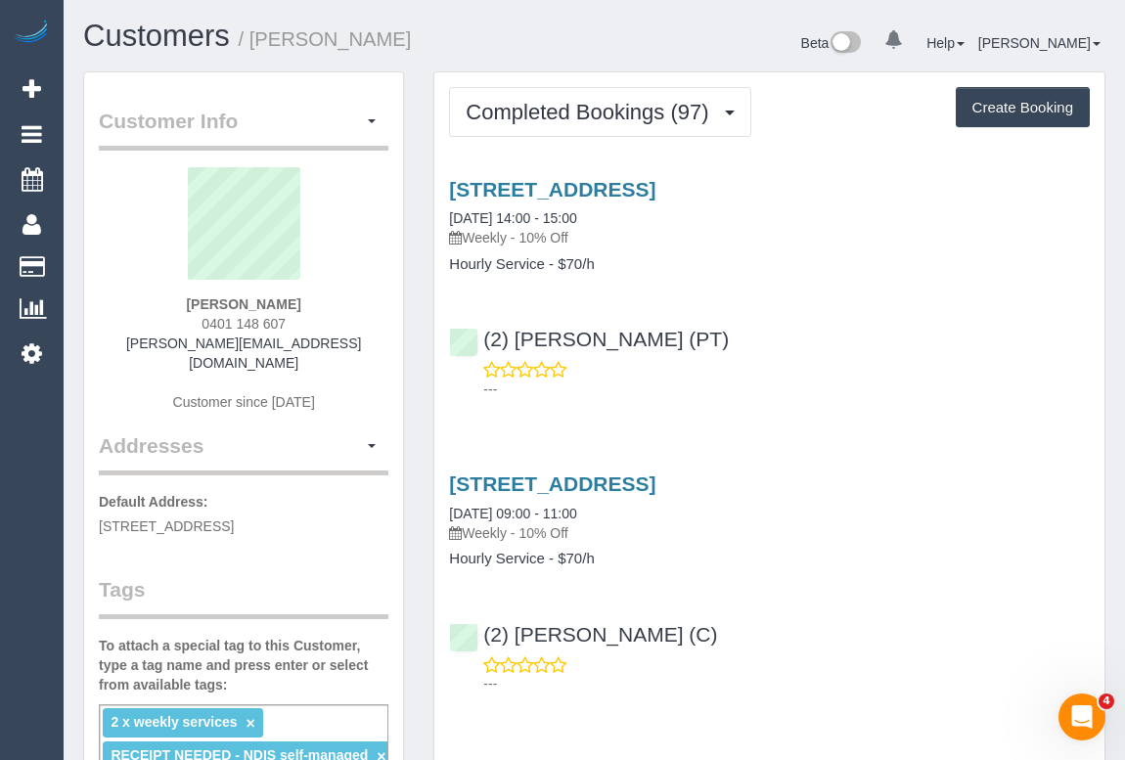
drag, startPoint x: 943, startPoint y: 576, endPoint x: 929, endPoint y: 585, distance: 16.3
click at [943, 576] on div "[STREET_ADDRESS] [DATE] 09:00 - 11:00 Weekly - 10% Off Hourly Service - $70/h (…" at bounding box center [769, 579] width 670 height 246
